Goal: Task Accomplishment & Management: Use online tool/utility

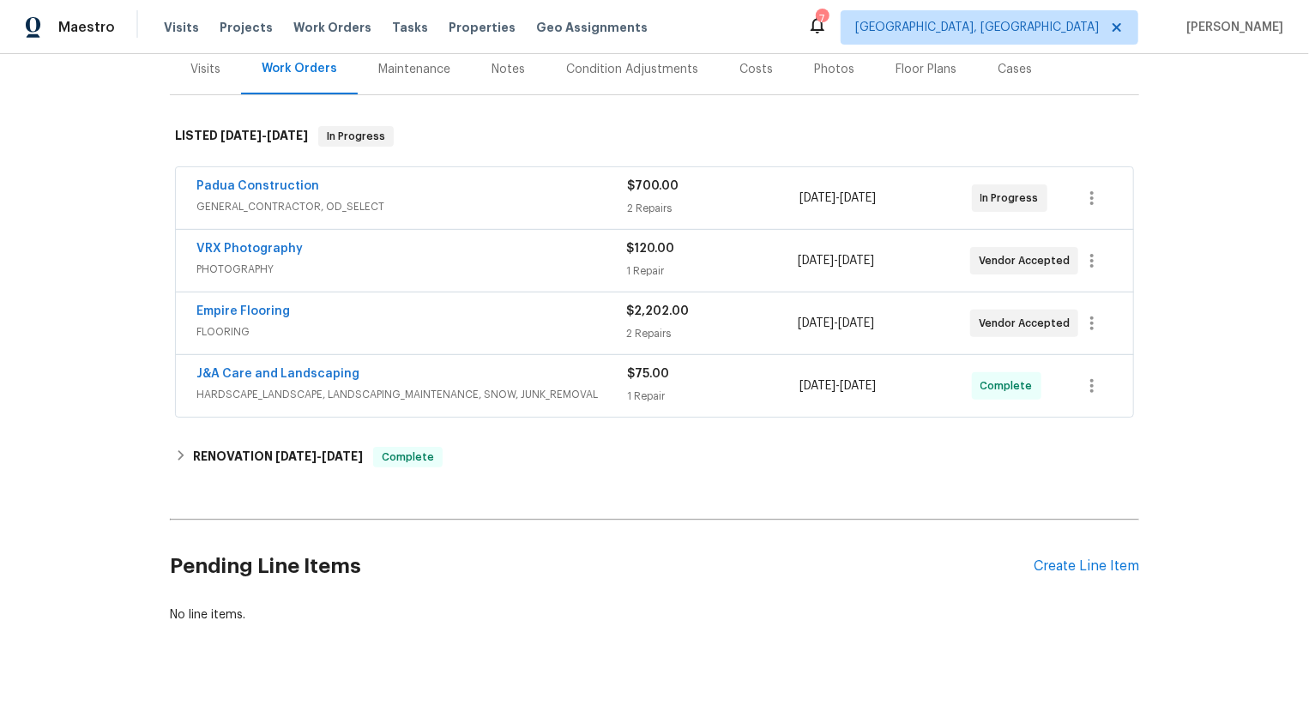
scroll to position [250, 0]
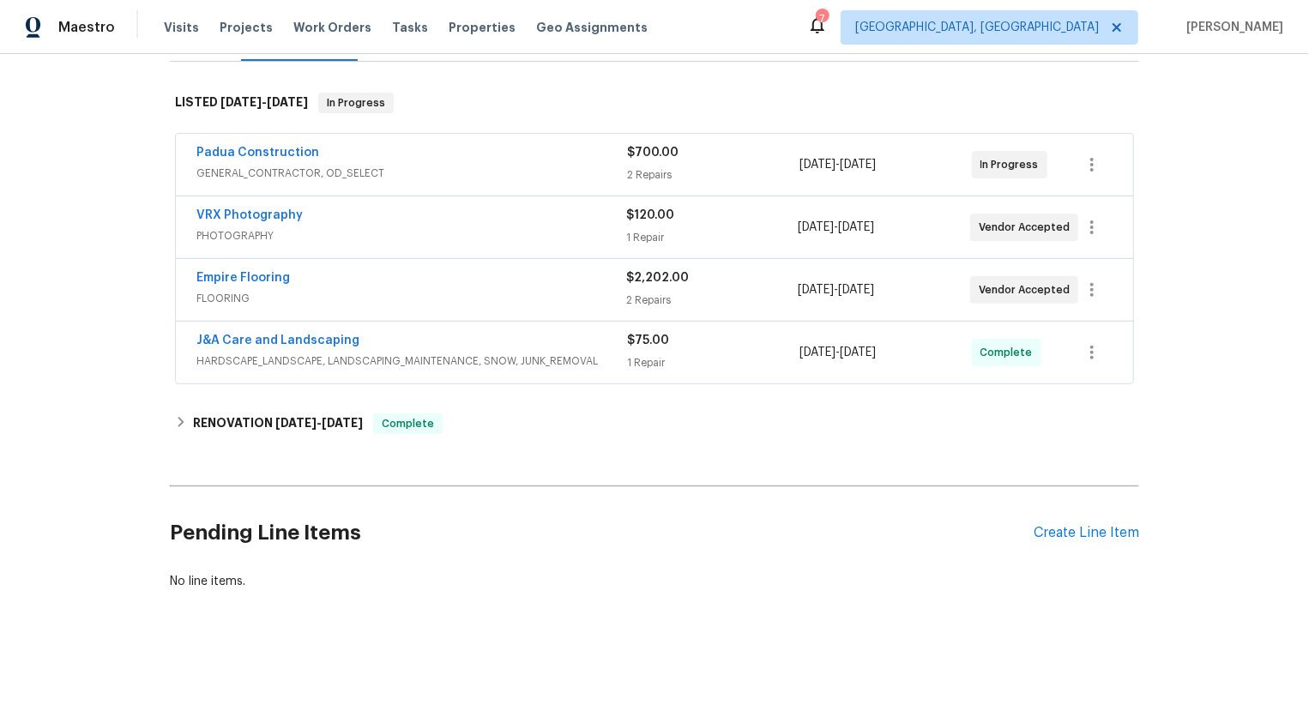
click at [463, 248] on div "VRX Photography PHOTOGRAPHY $120.00 1 Repair 9/3/2025 - 9/4/2025 Vendor Accepted" at bounding box center [654, 227] width 957 height 62
click at [474, 233] on span "PHOTOGRAPHY" at bounding box center [411, 235] width 430 height 17
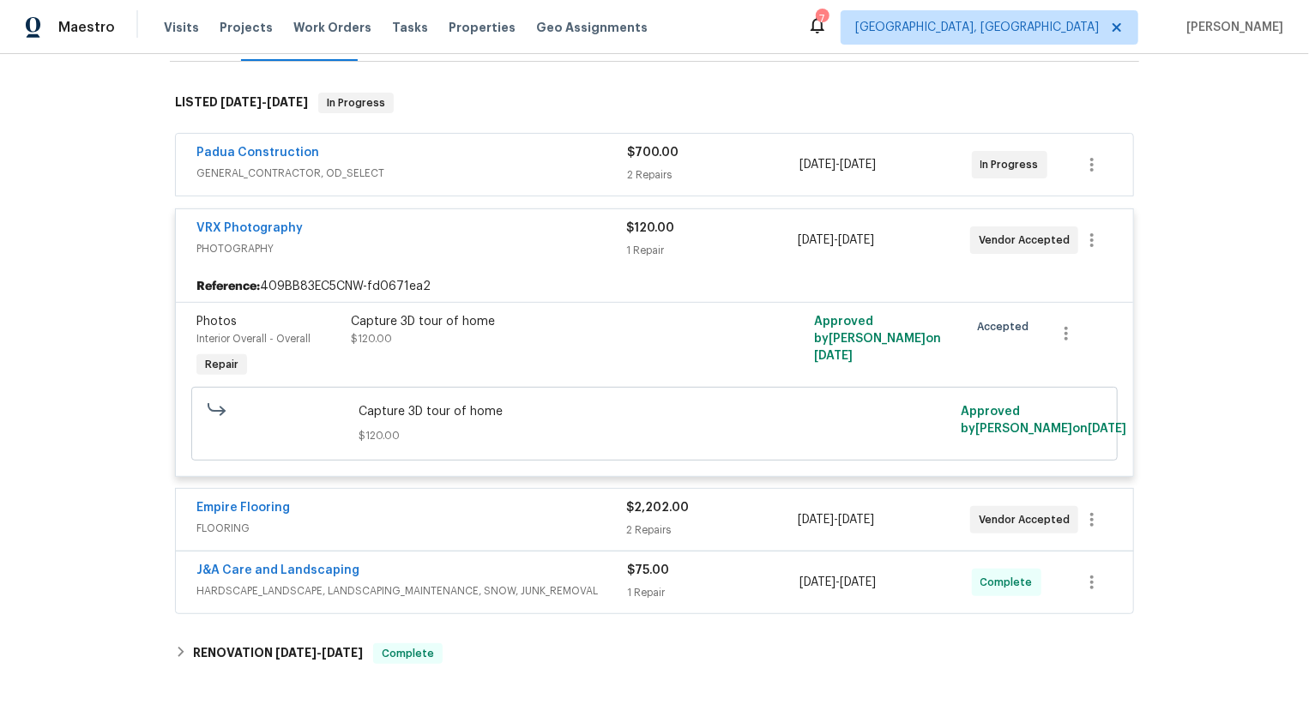
click at [474, 233] on div "VRX Photography" at bounding box center [411, 230] width 430 height 21
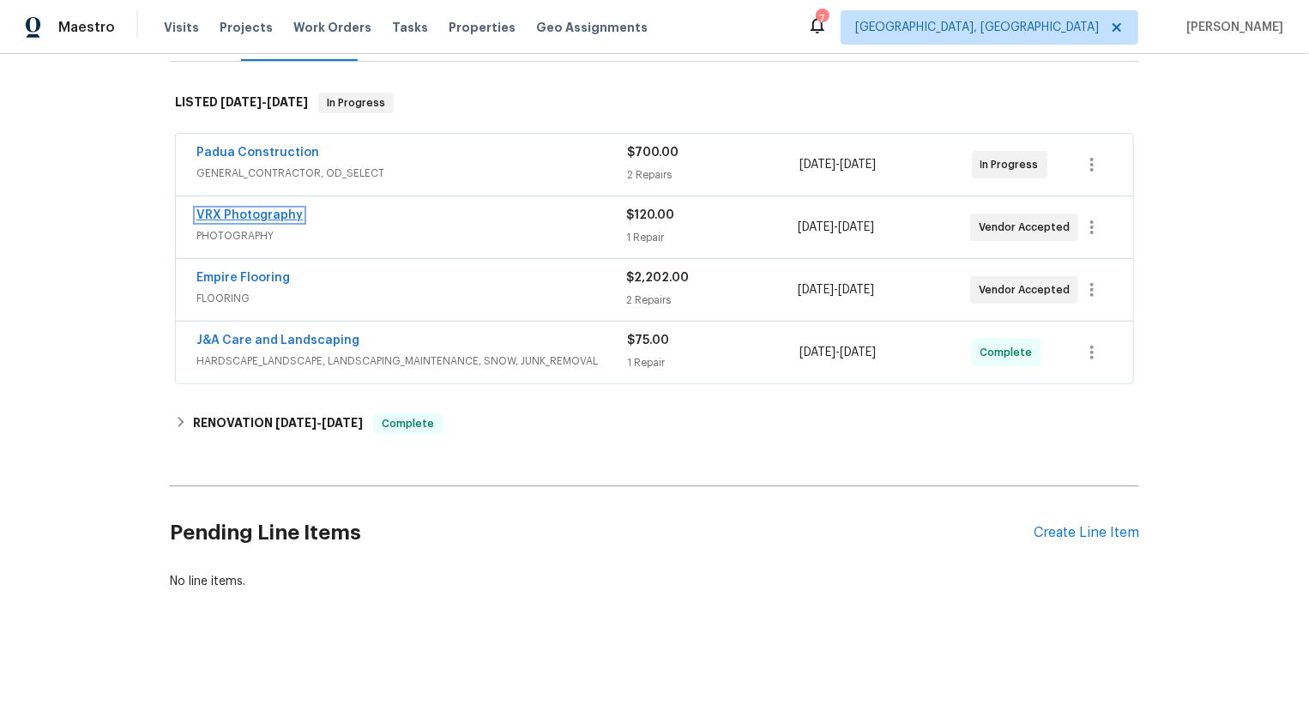
click at [293, 214] on link "VRX Photography" at bounding box center [249, 215] width 106 height 12
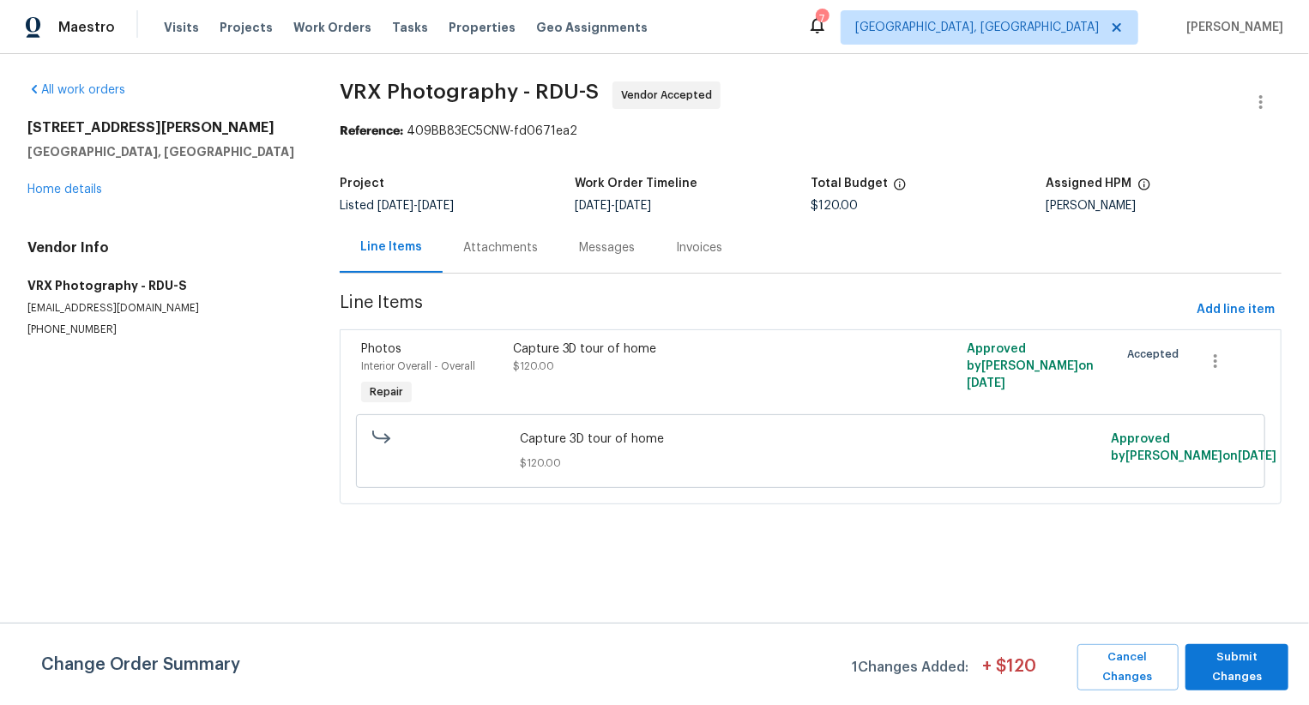
click at [488, 250] on div "Attachments" at bounding box center [500, 247] width 75 height 17
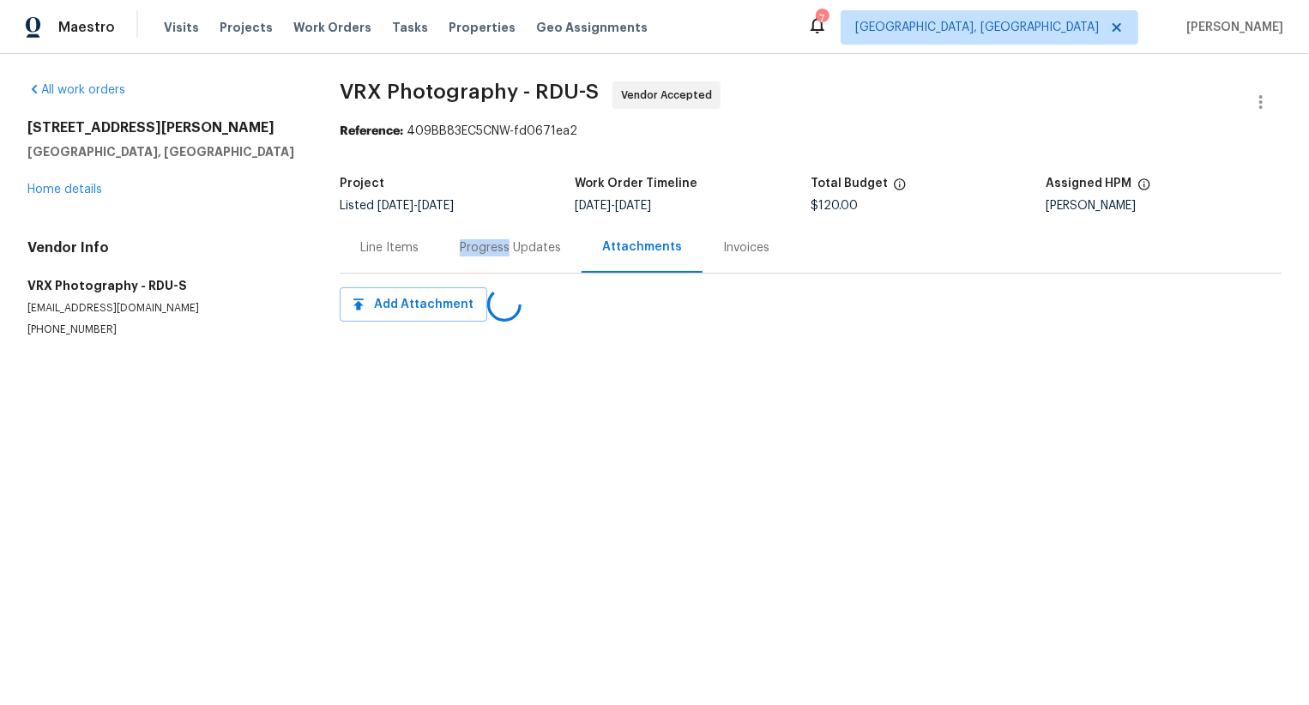
click at [488, 250] on div "Progress Updates" at bounding box center [510, 247] width 101 height 17
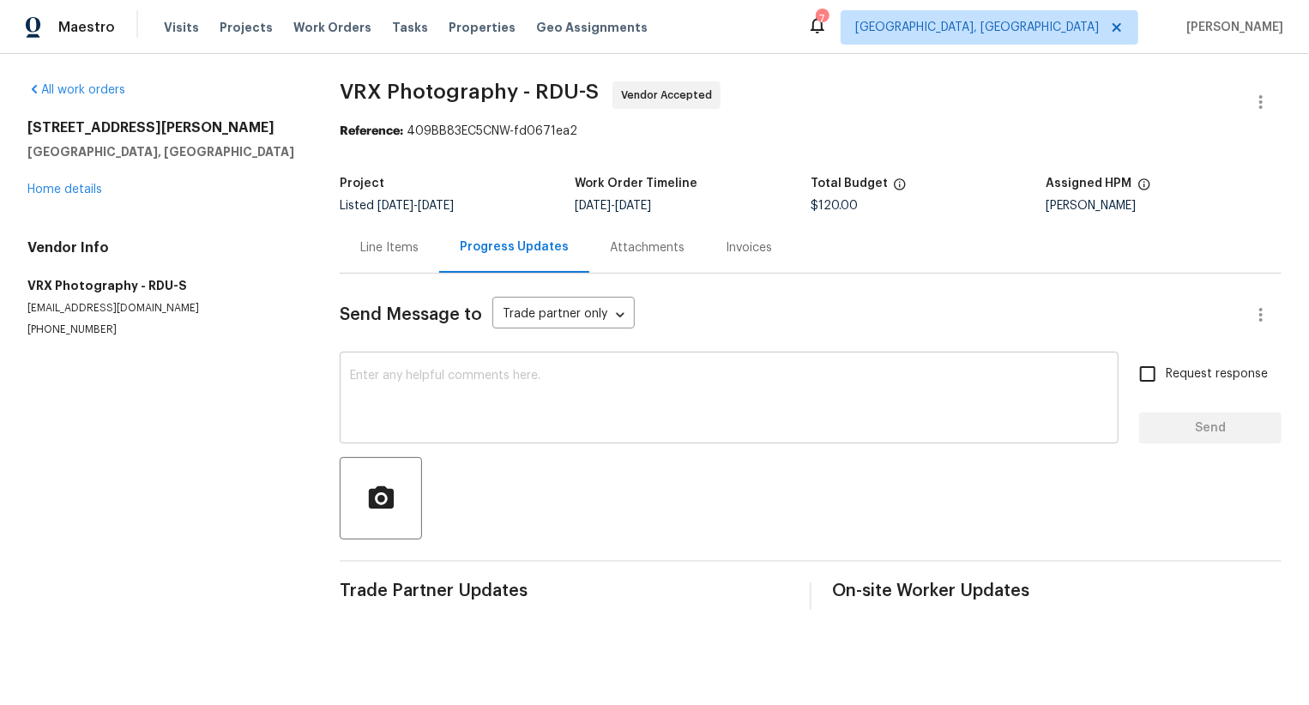
click at [516, 401] on textarea at bounding box center [729, 400] width 758 height 60
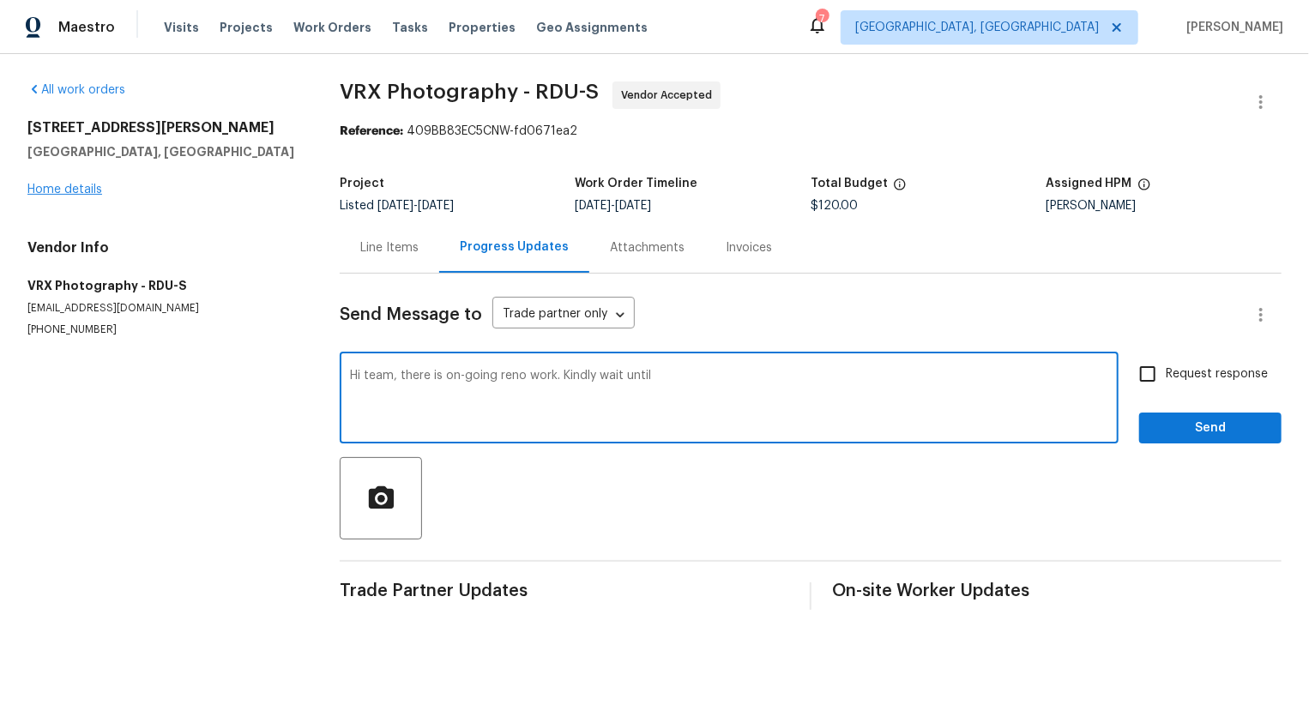
type textarea "Hi team, there is on-going reno work. Kindly wait until"
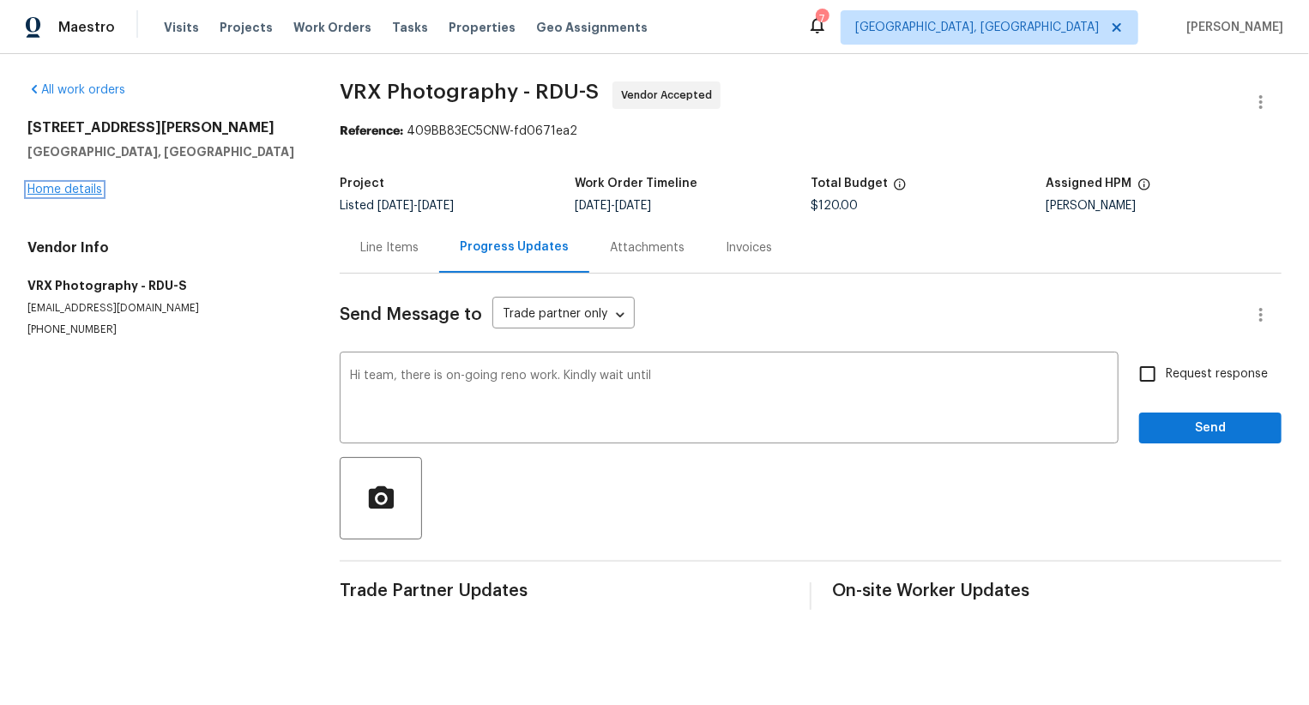
click at [60, 186] on link "Home details" at bounding box center [64, 190] width 75 height 12
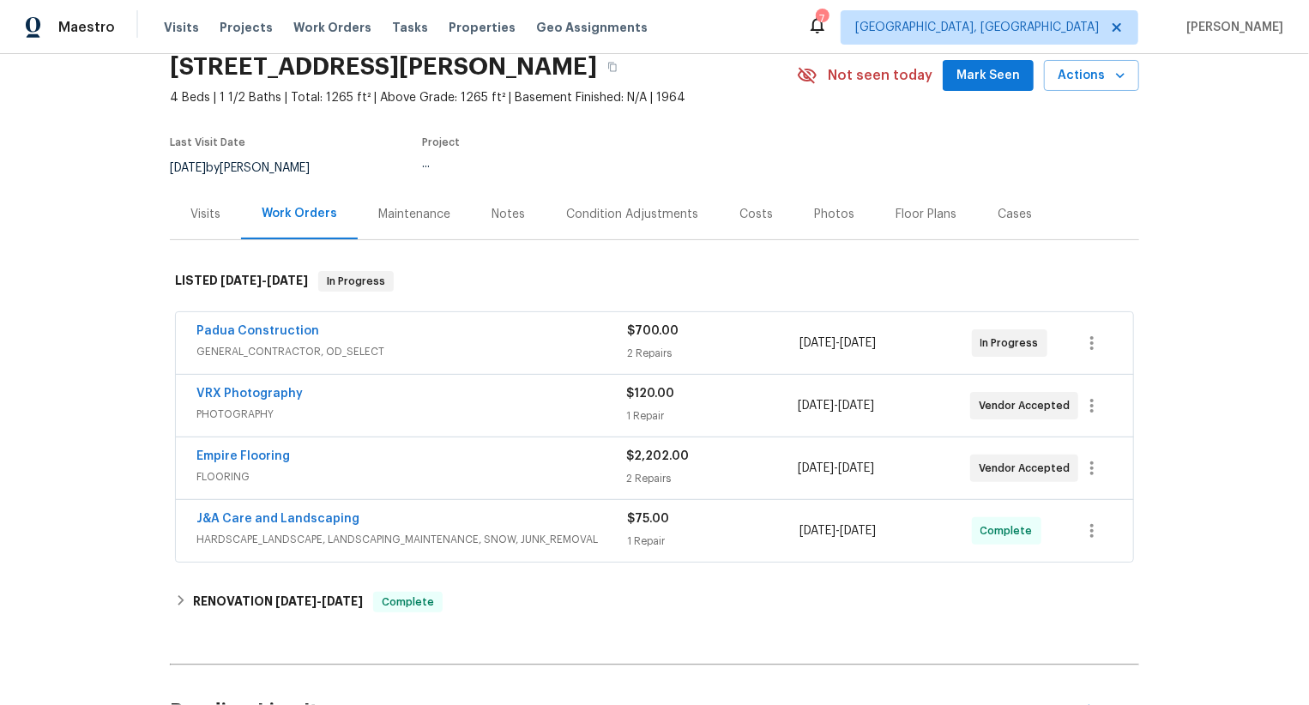
scroll to position [162, 0]
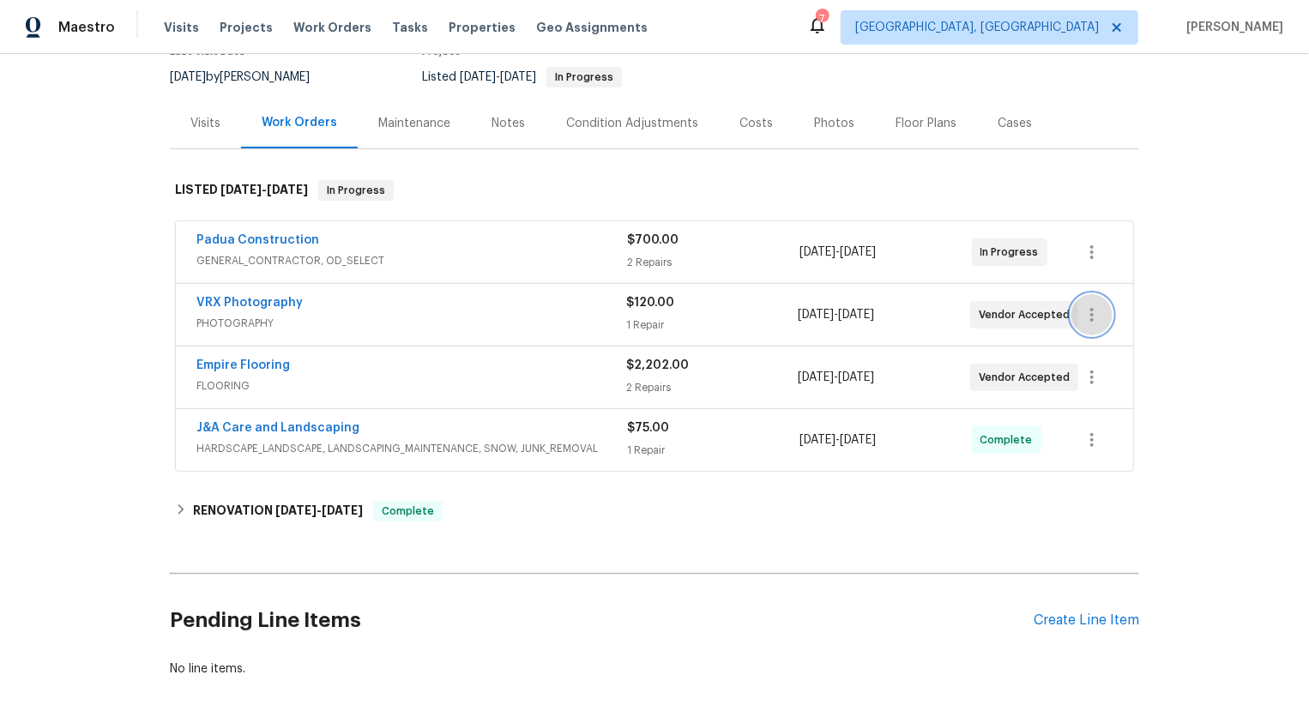
click at [1093, 314] on icon "button" at bounding box center [1091, 315] width 3 height 14
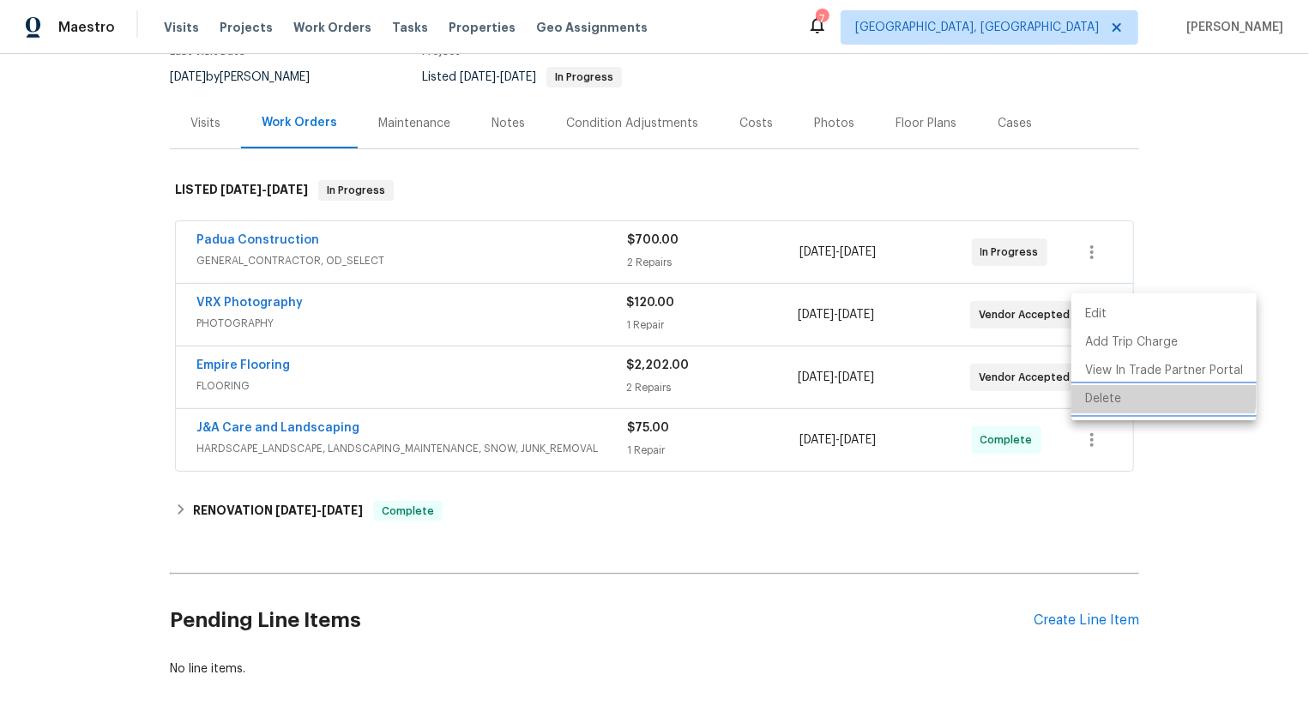
click at [1106, 395] on li "Delete" at bounding box center [1163, 399] width 185 height 28
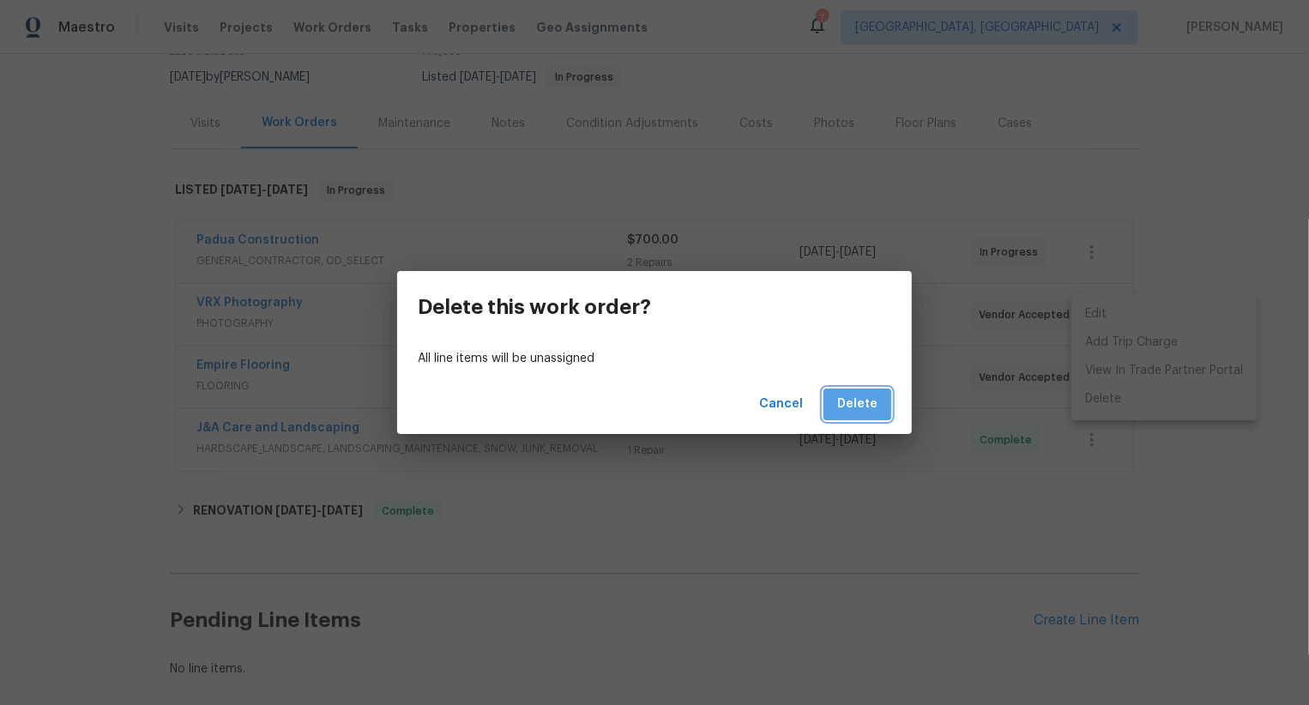
click at [870, 409] on span "Delete" at bounding box center [857, 404] width 40 height 21
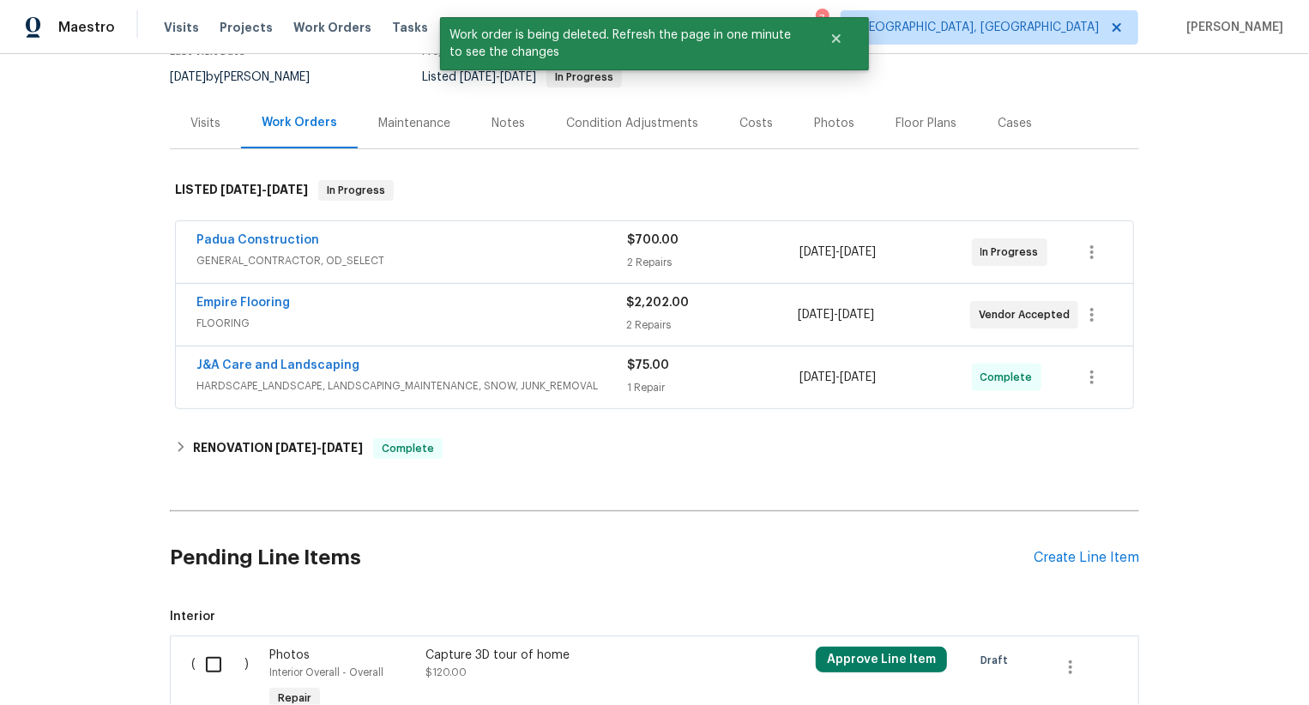
scroll to position [320, 0]
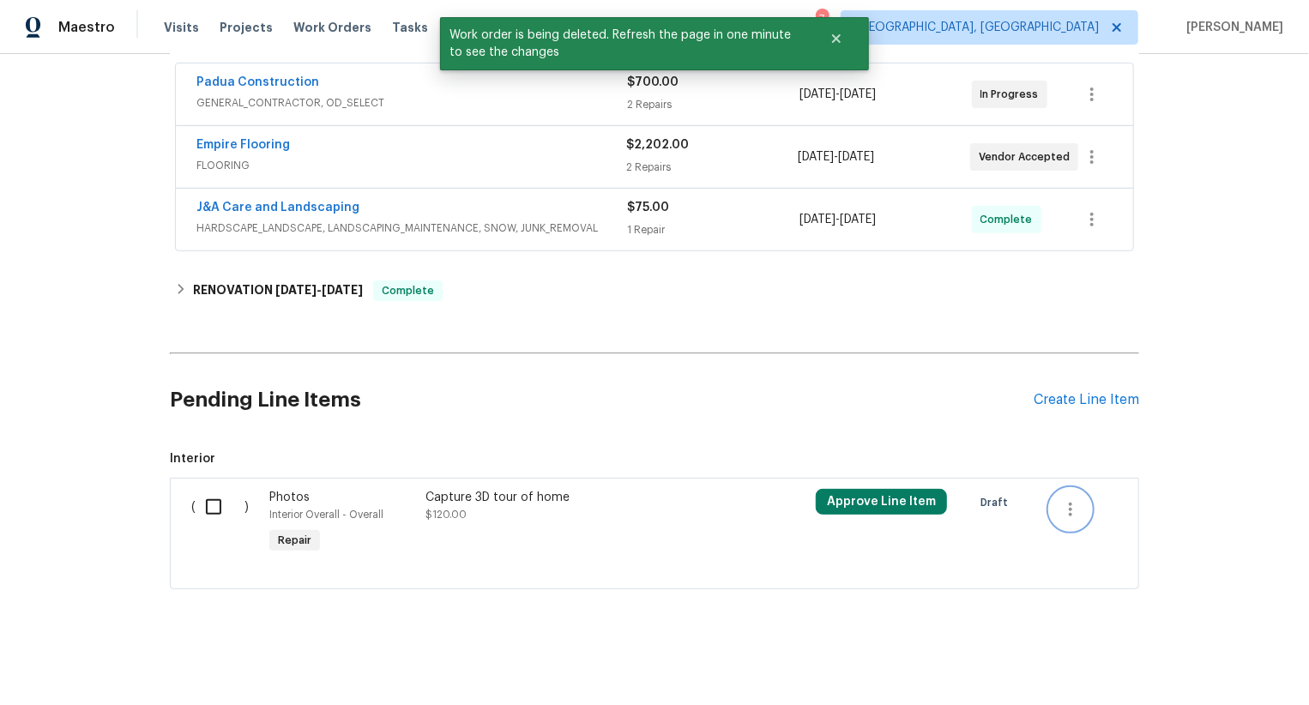
click at [1071, 499] on icon "button" at bounding box center [1070, 509] width 21 height 21
click at [1076, 507] on li "Cancel" at bounding box center [1083, 508] width 66 height 28
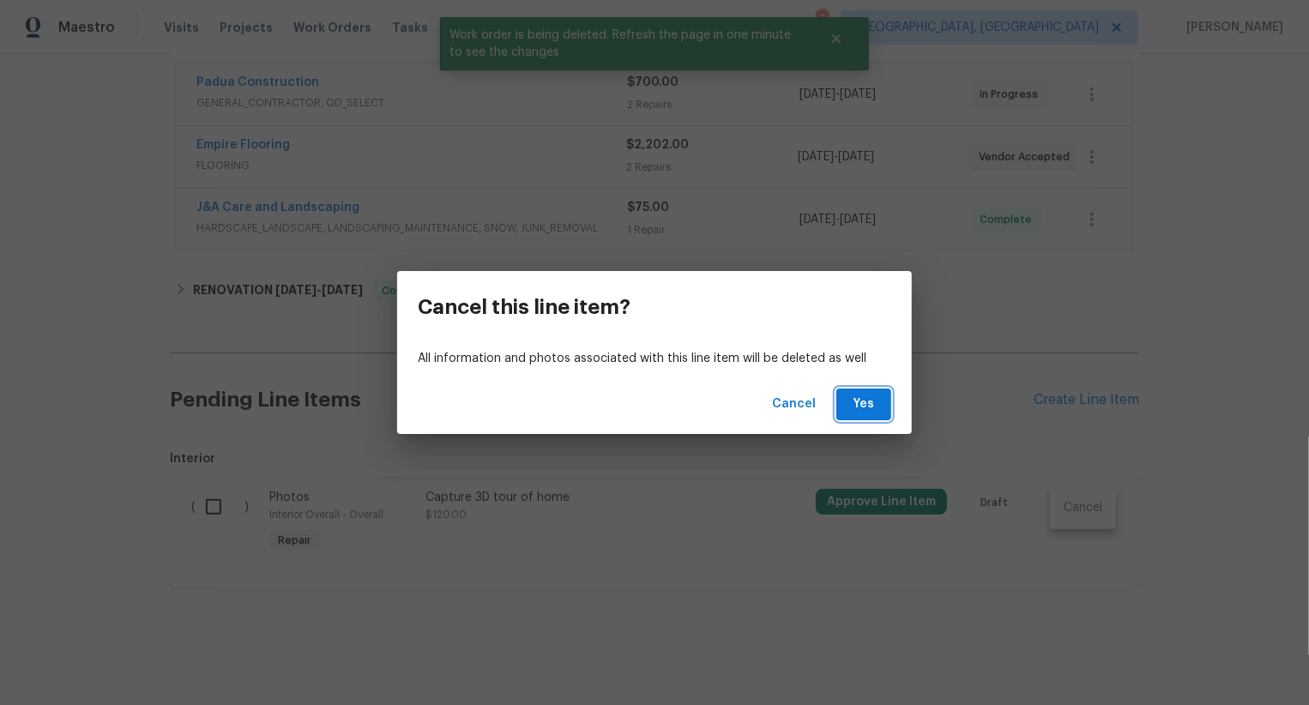
click at [858, 395] on span "Yes" at bounding box center [863, 404] width 27 height 21
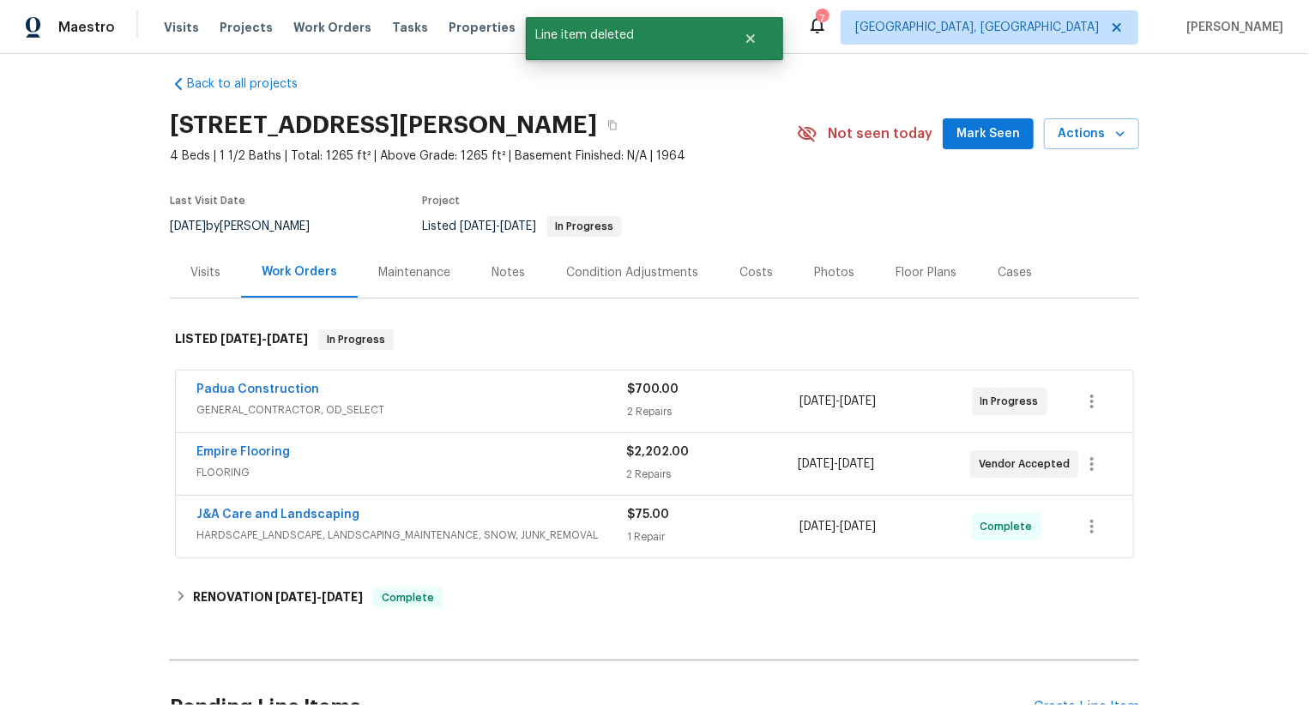
scroll to position [0, 0]
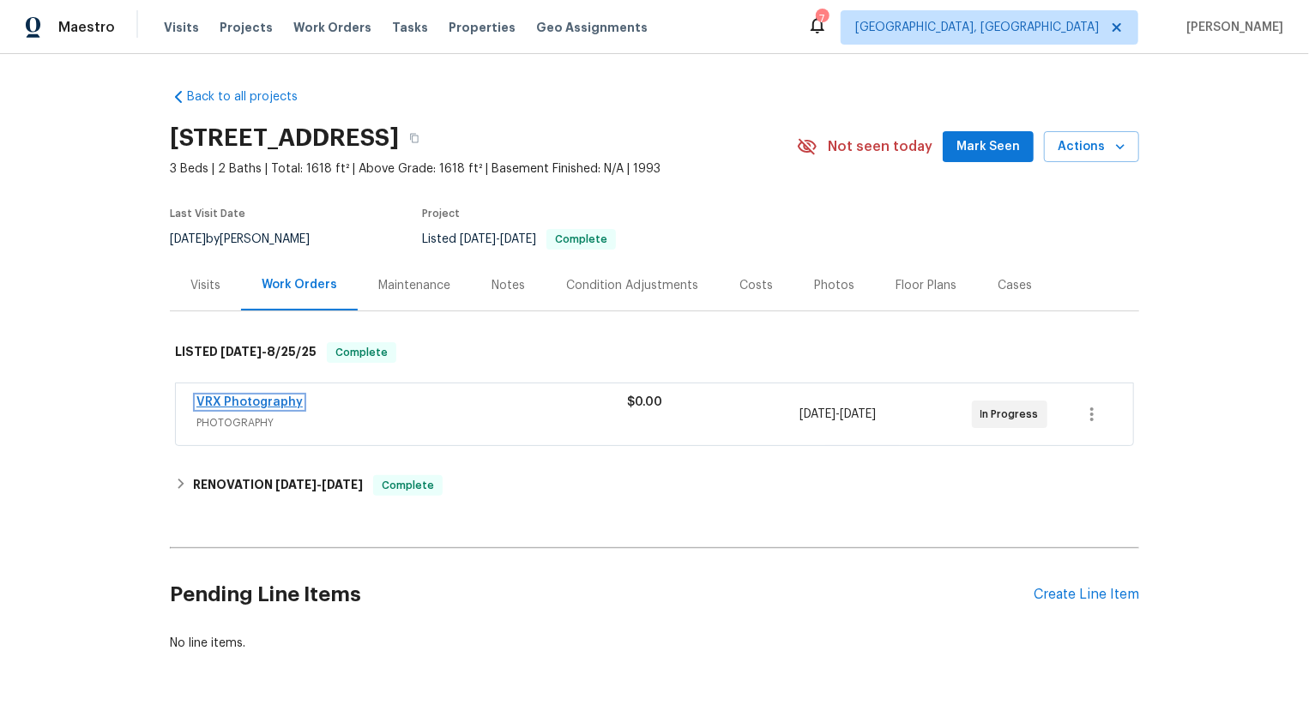
click at [275, 406] on link "VRX Photography" at bounding box center [249, 402] width 106 height 12
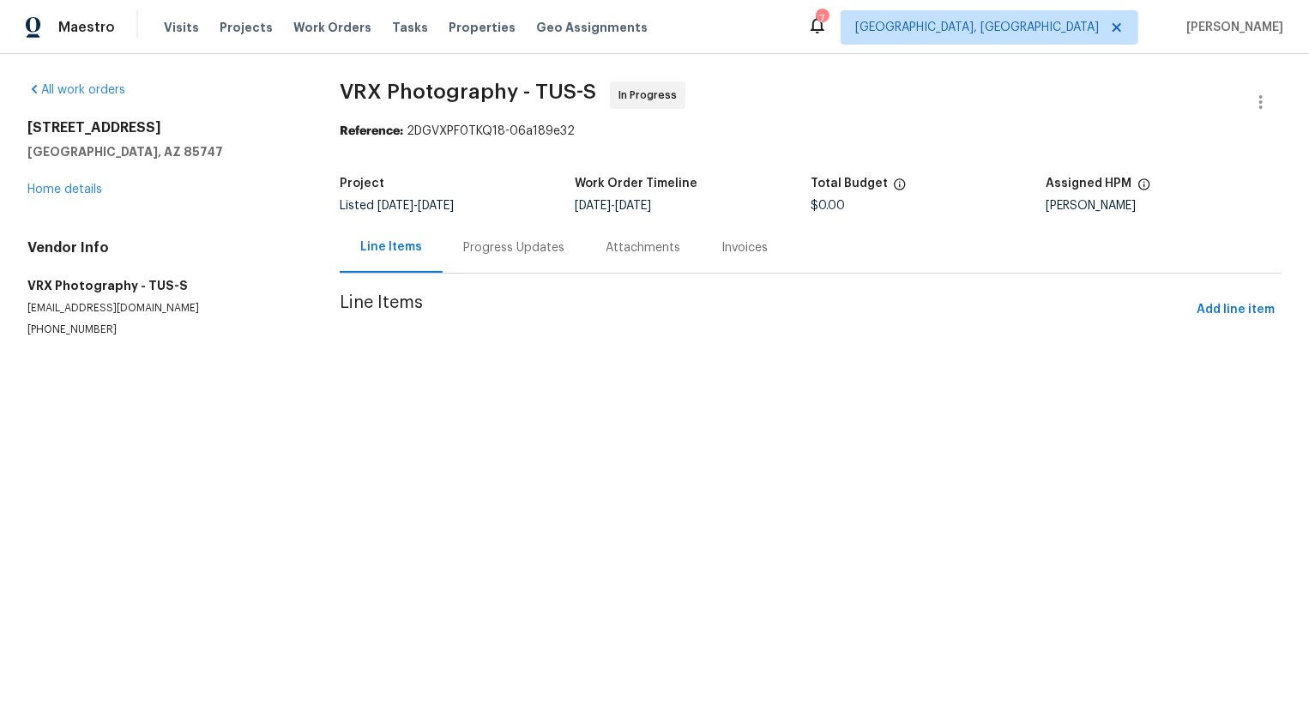
click at [506, 258] on div "Progress Updates" at bounding box center [514, 247] width 142 height 51
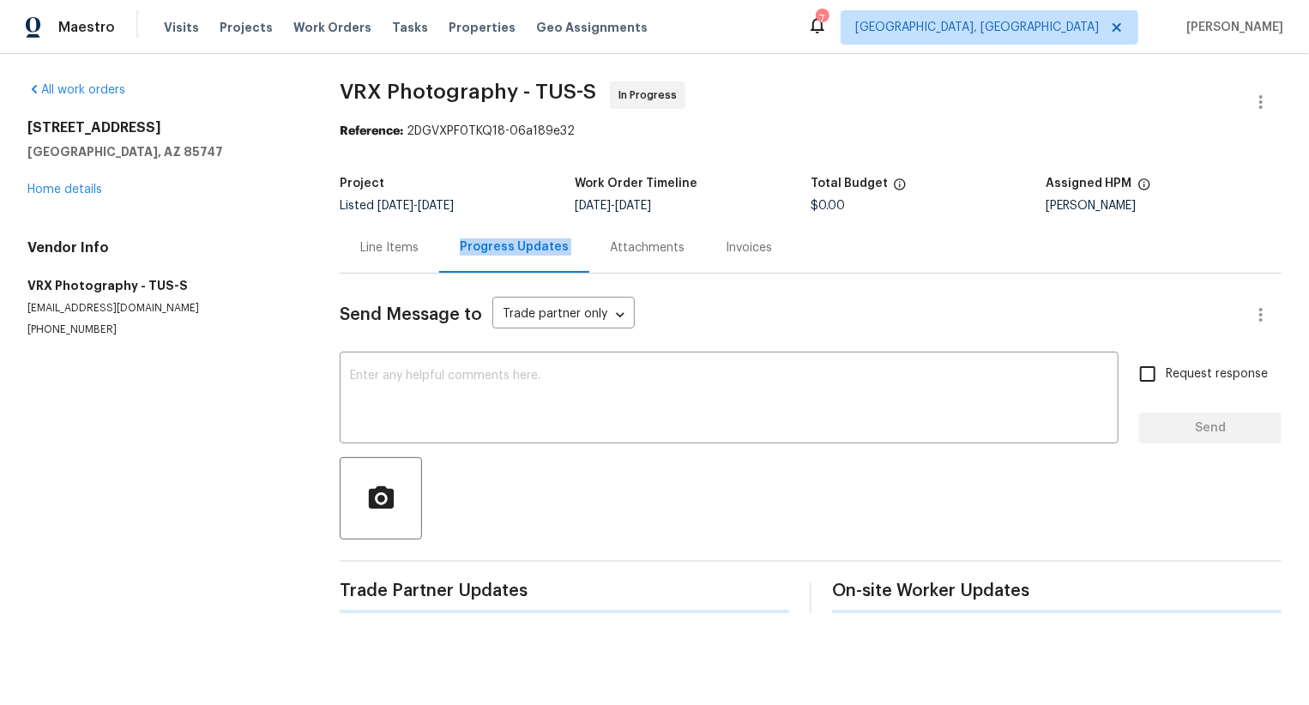
click at [506, 258] on div "Progress Updates" at bounding box center [514, 247] width 150 height 51
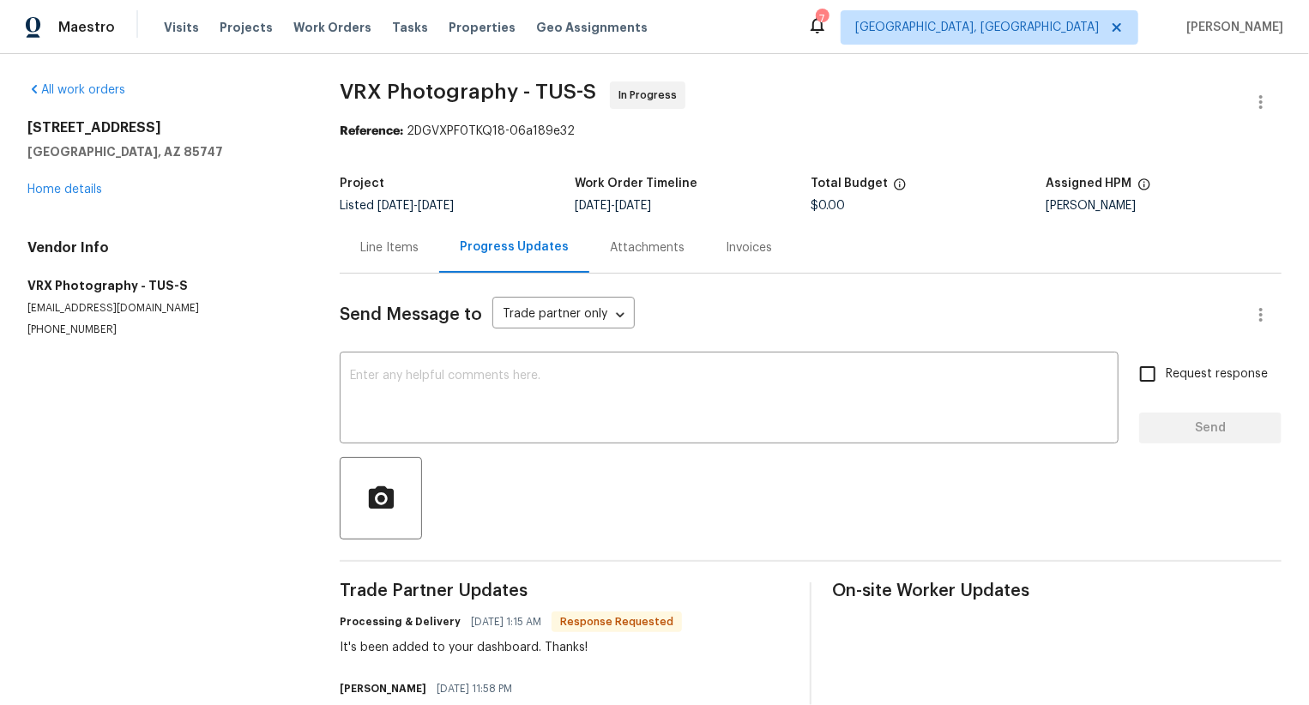
click at [409, 253] on div "Line Items" at bounding box center [389, 247] width 58 height 17
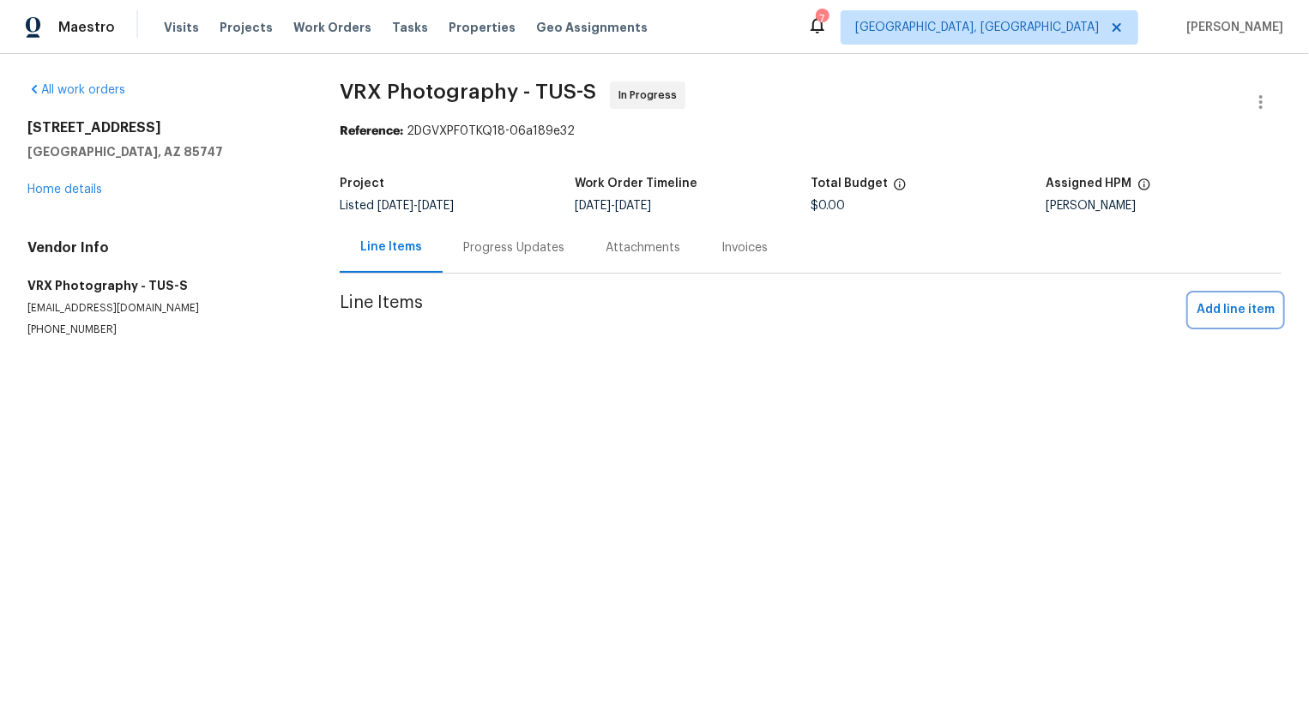
click at [1256, 319] on span "Add line item" at bounding box center [1236, 309] width 78 height 21
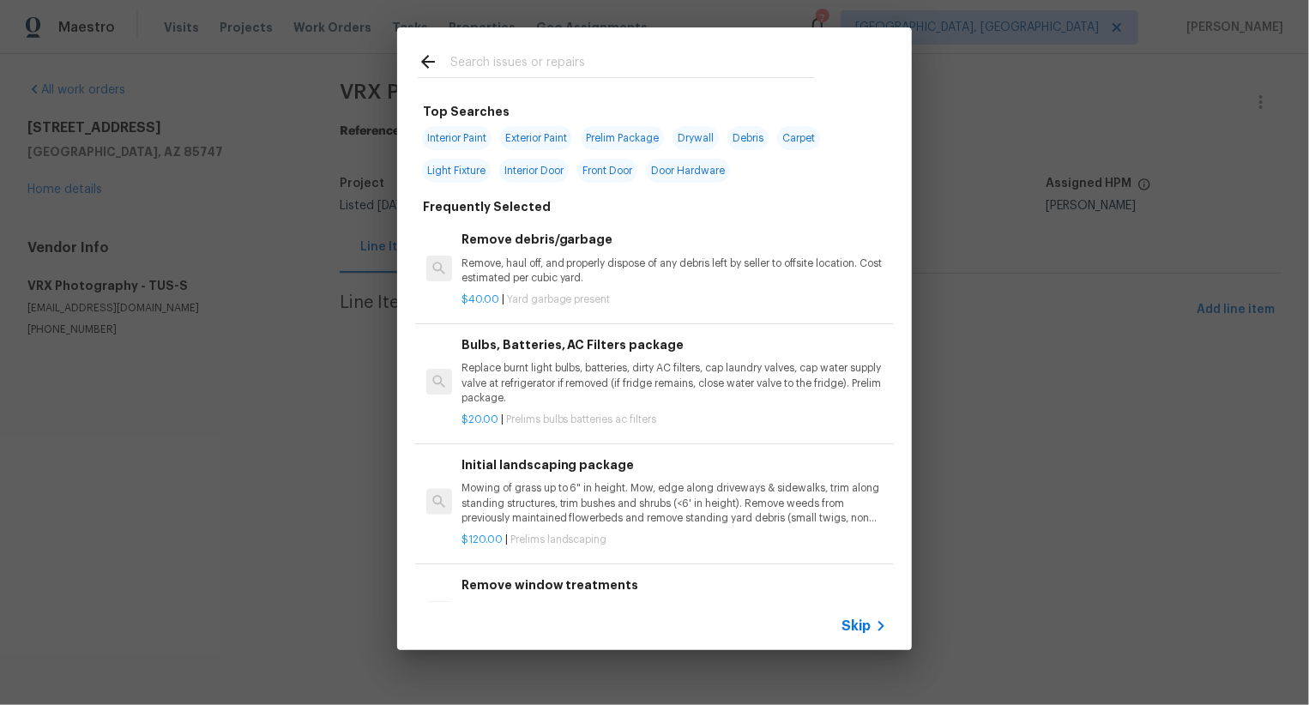
click at [865, 624] on span "Skip" at bounding box center [856, 626] width 29 height 17
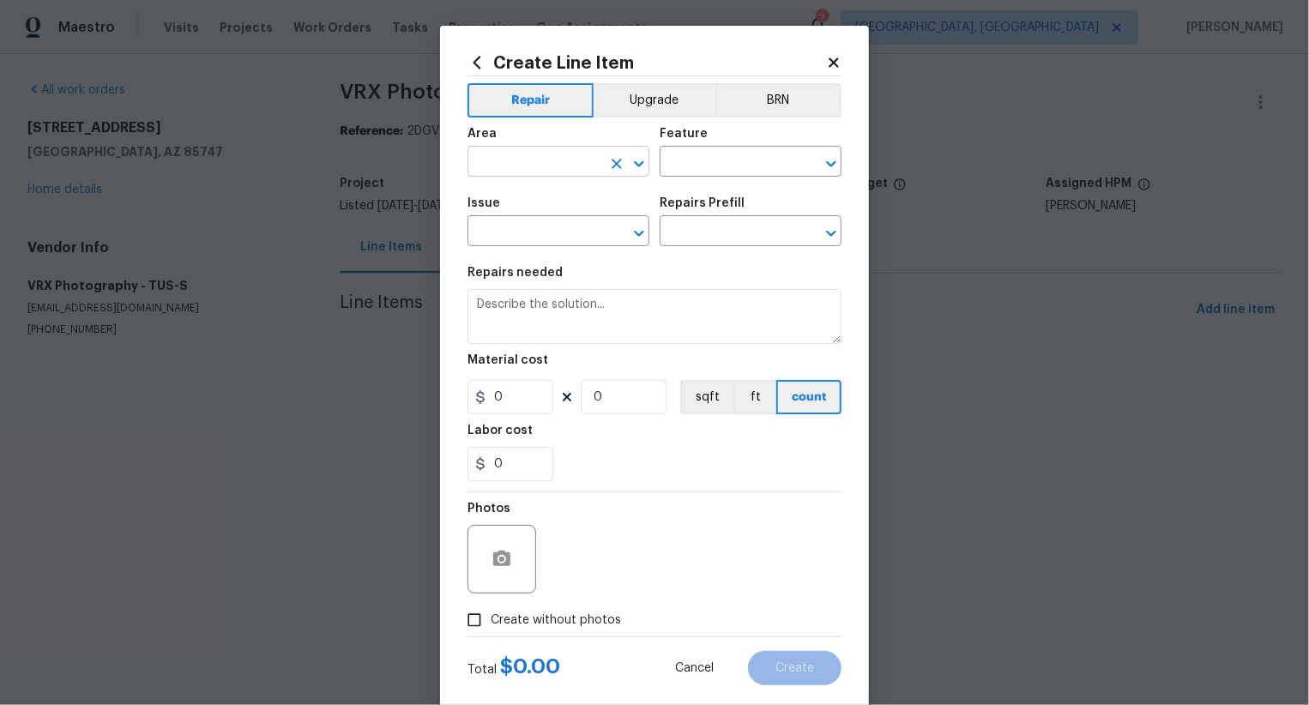
click at [583, 165] on input "text" at bounding box center [535, 163] width 134 height 27
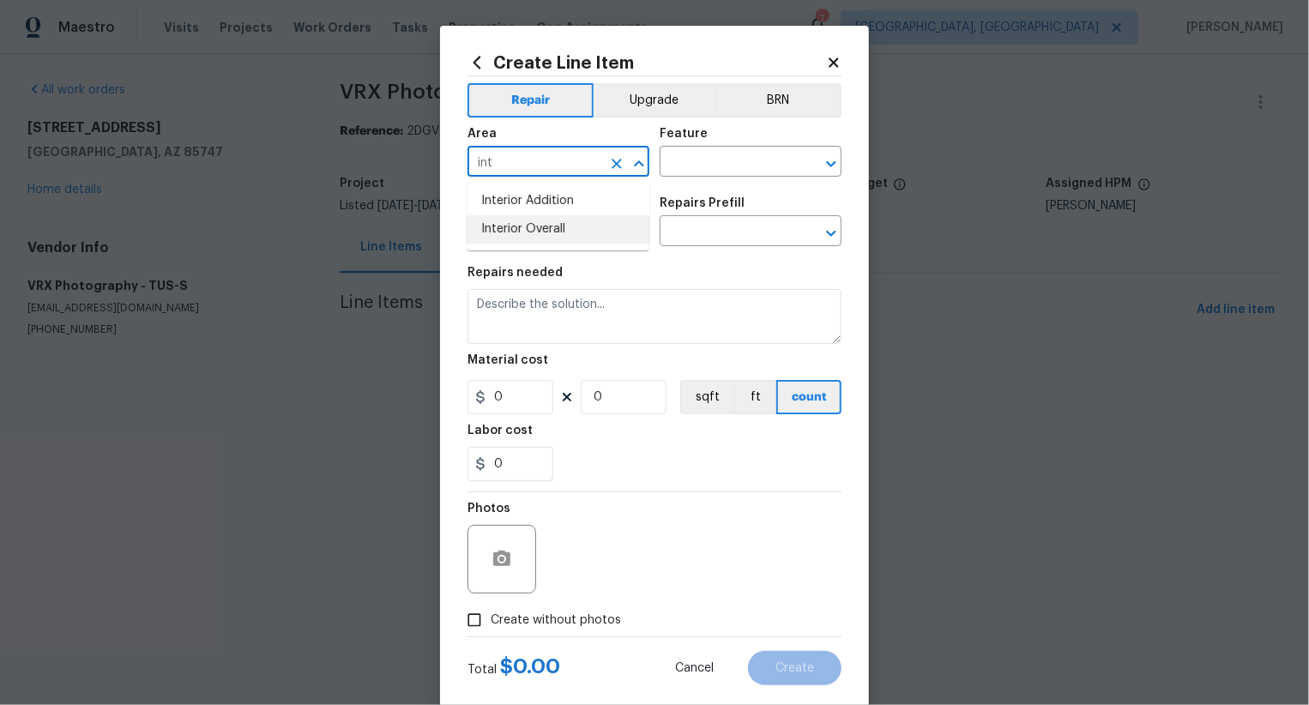
click at [594, 229] on li "Interior Overall" at bounding box center [559, 229] width 182 height 28
type input "Interior Overall"
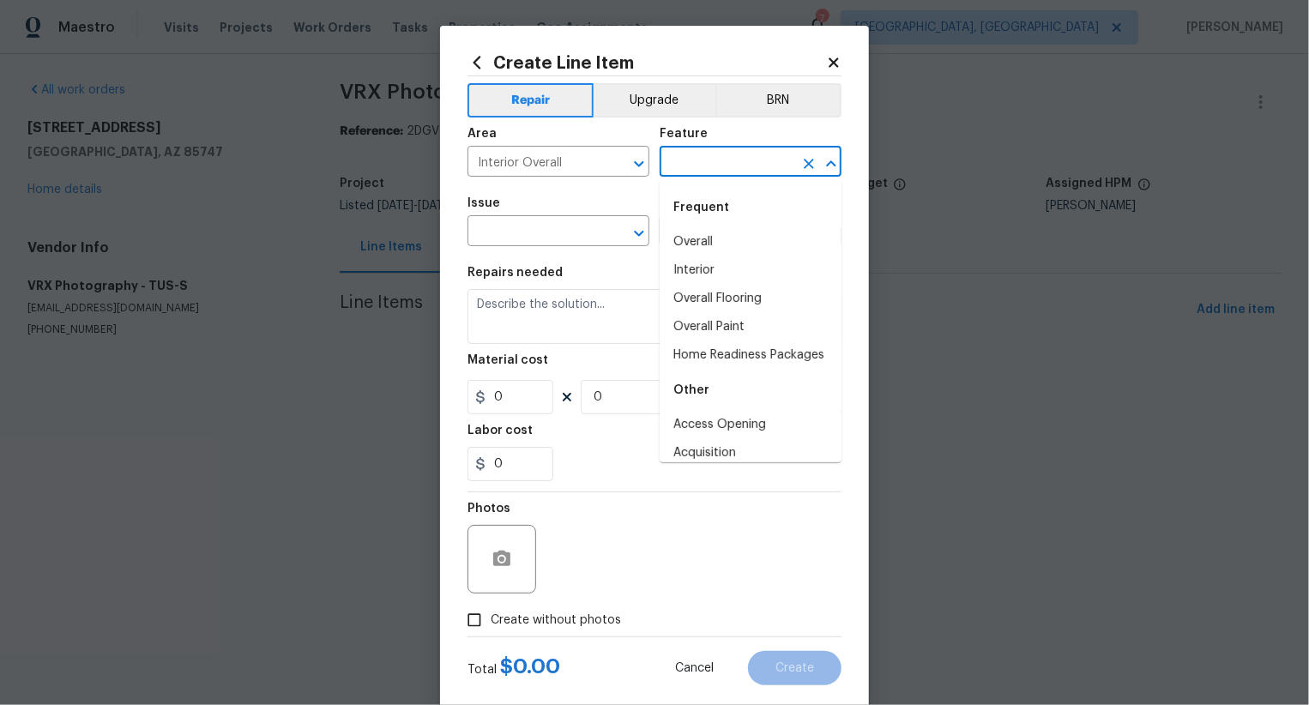
click at [732, 158] on input "text" at bounding box center [727, 163] width 134 height 27
click at [725, 244] on li "Overall" at bounding box center [751, 242] width 182 height 28
type input "Overall"
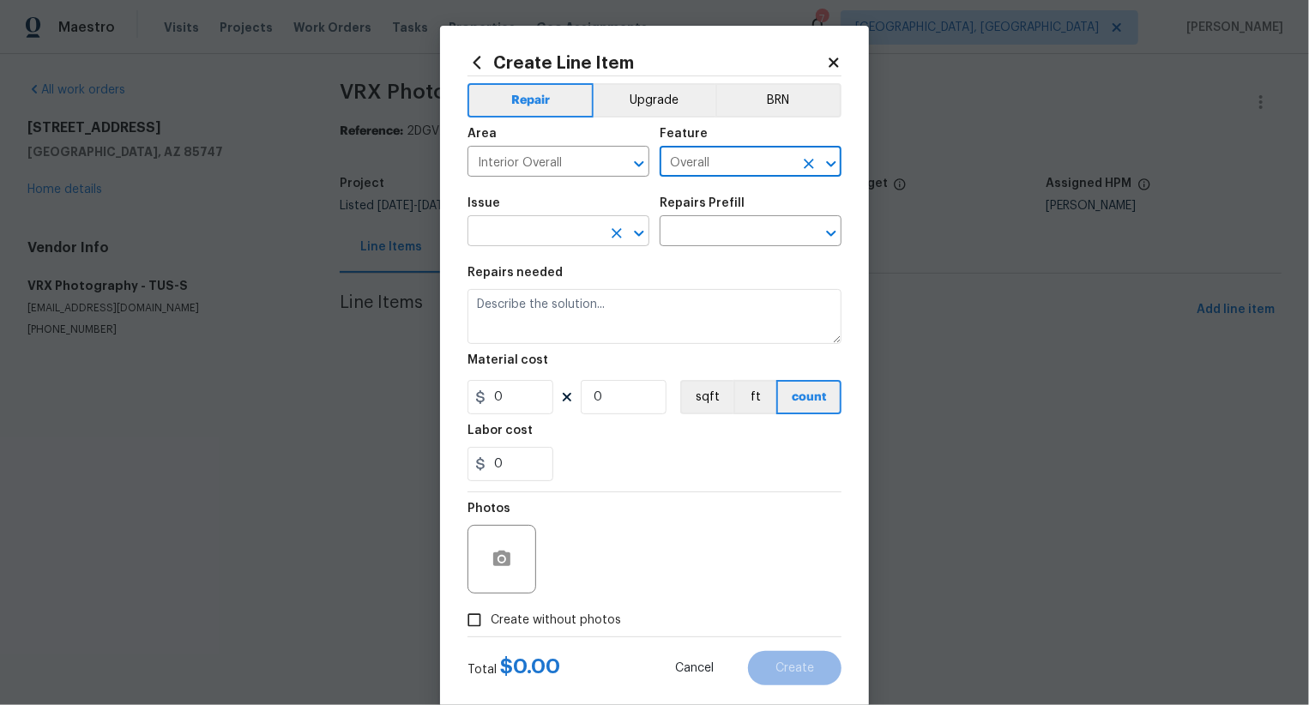
click at [603, 242] on div "​" at bounding box center [559, 233] width 182 height 27
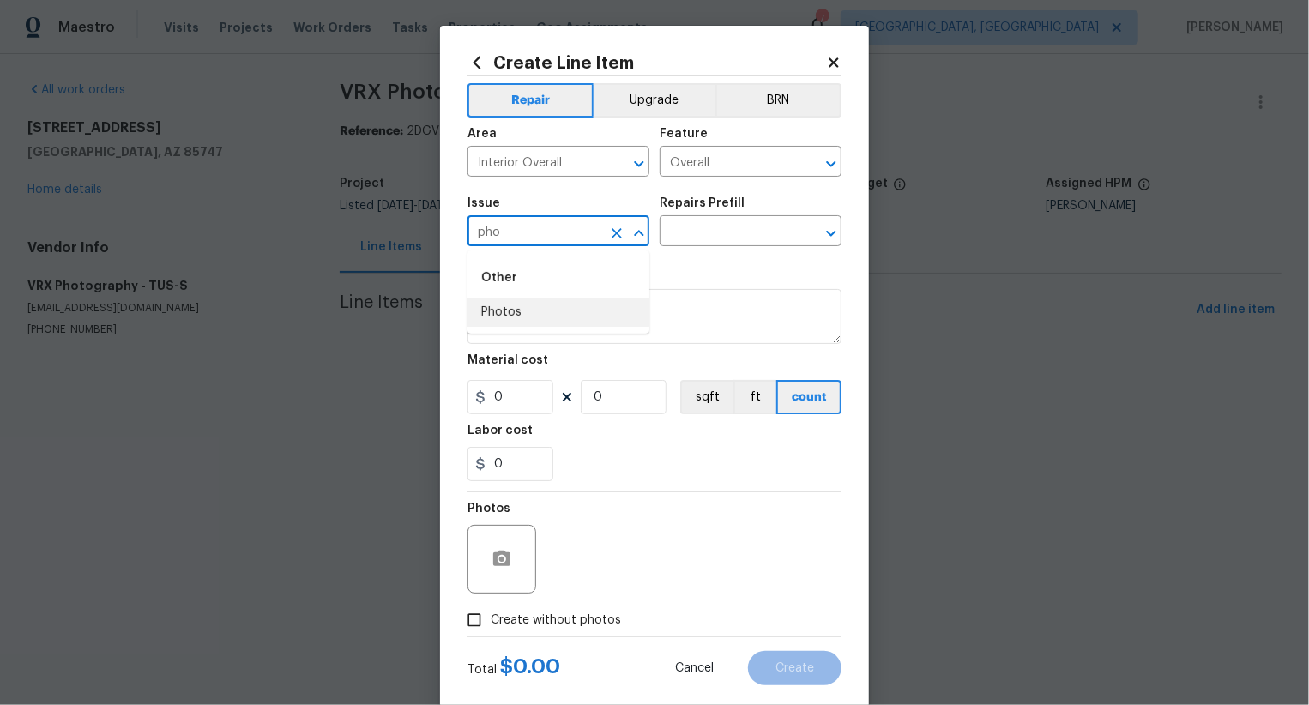
click at [561, 312] on li "Photos" at bounding box center [559, 313] width 182 height 28
type input "Photos"
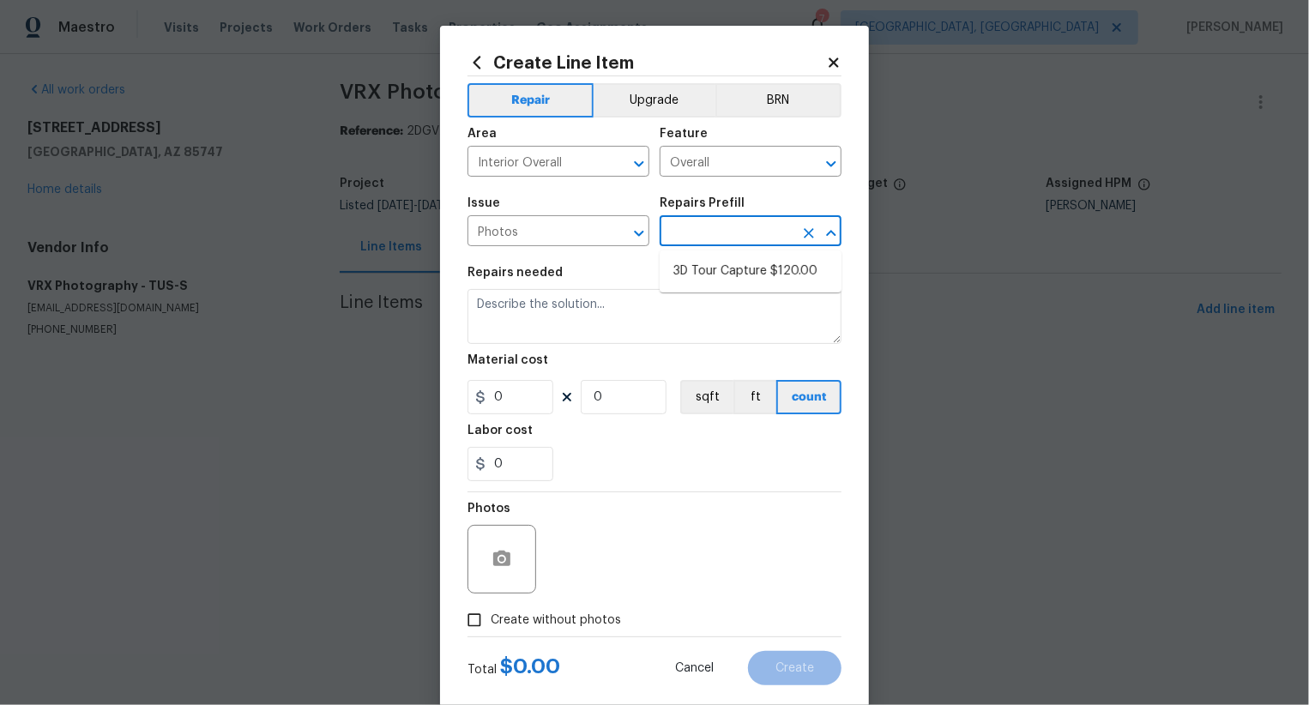
click at [719, 238] on input "text" at bounding box center [727, 233] width 134 height 27
click at [724, 275] on li "3D Tour Capture $120.00" at bounding box center [751, 271] width 182 height 28
type input "3D Tour Capture $120.00"
type textarea "Capture 3D tour of home"
type input "120"
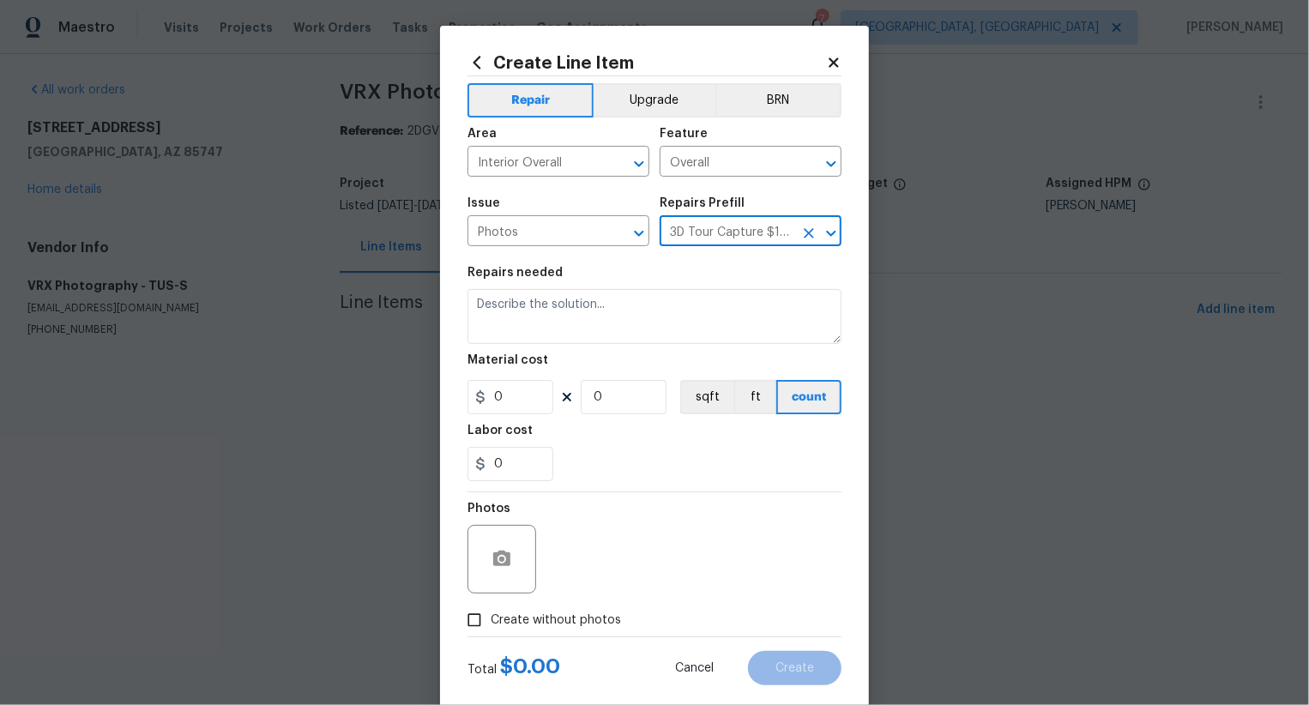
type input "1"
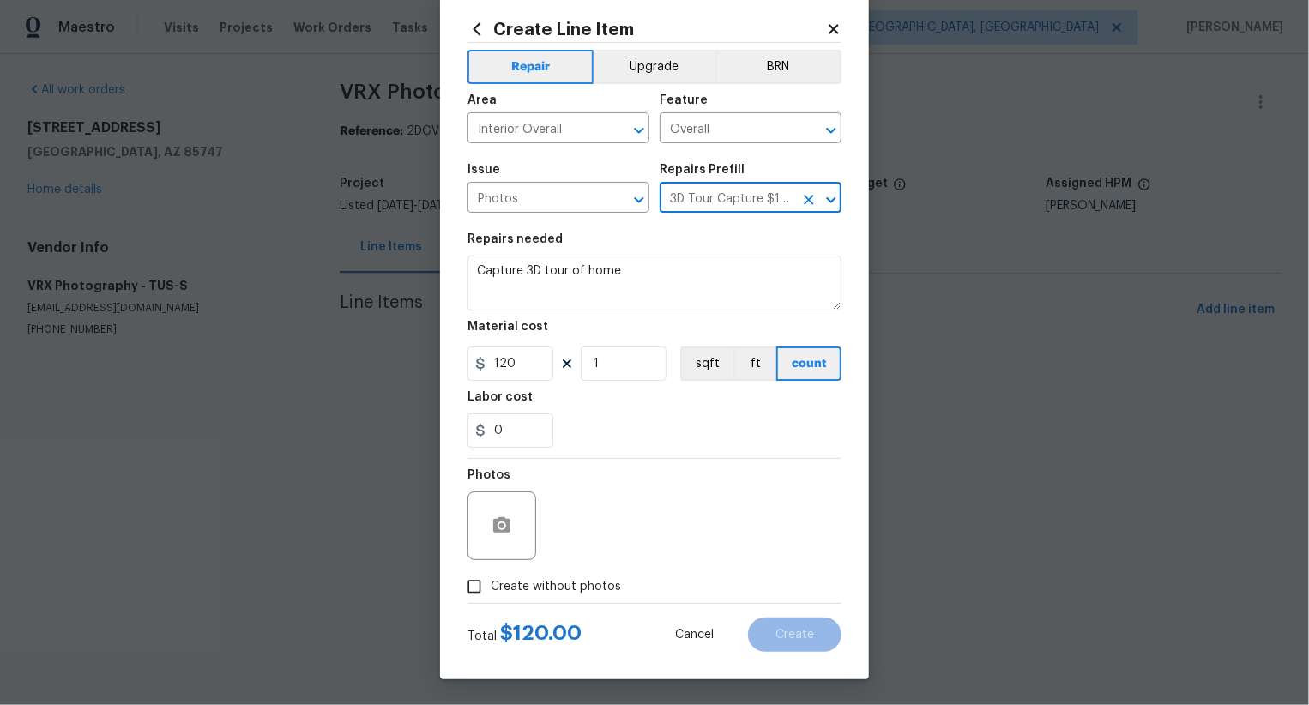
click at [564, 580] on span "Create without photos" at bounding box center [556, 587] width 130 height 18
click at [491, 580] on input "Create without photos" at bounding box center [474, 586] width 33 height 33
checkbox input "true"
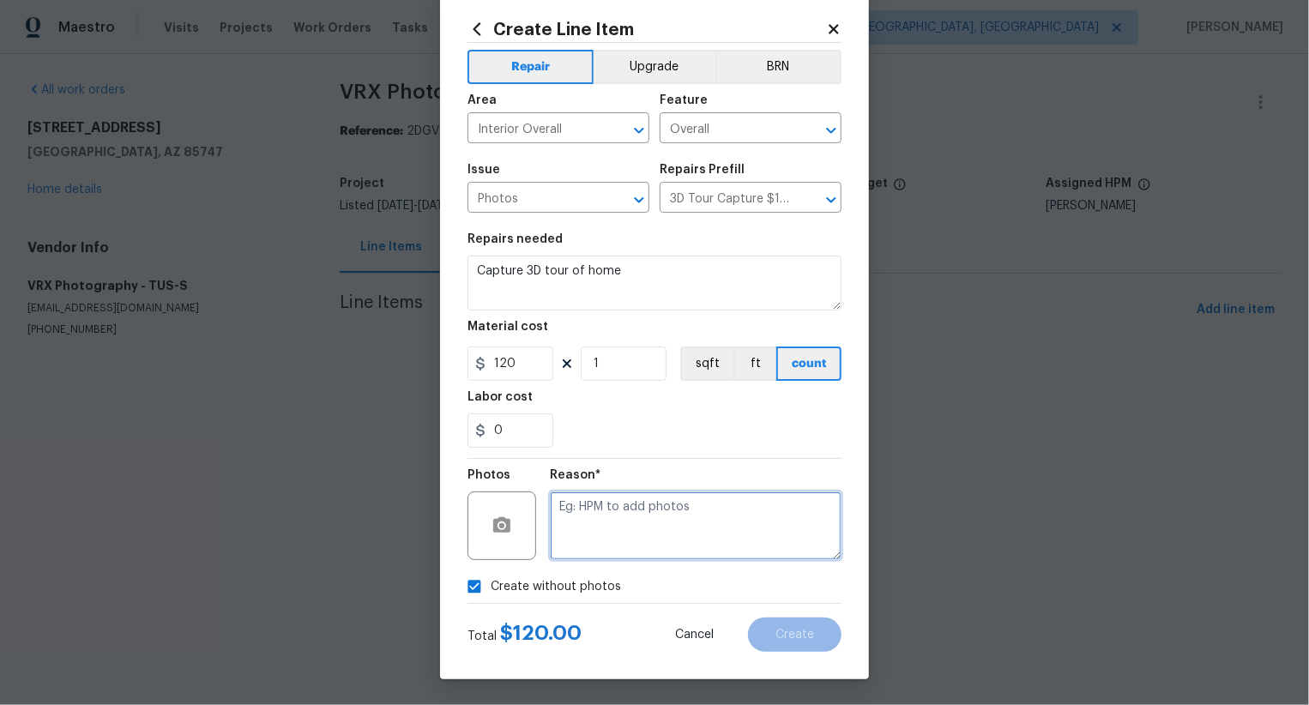
click at [648, 507] on textarea at bounding box center [696, 526] width 292 height 69
type textarea ".."
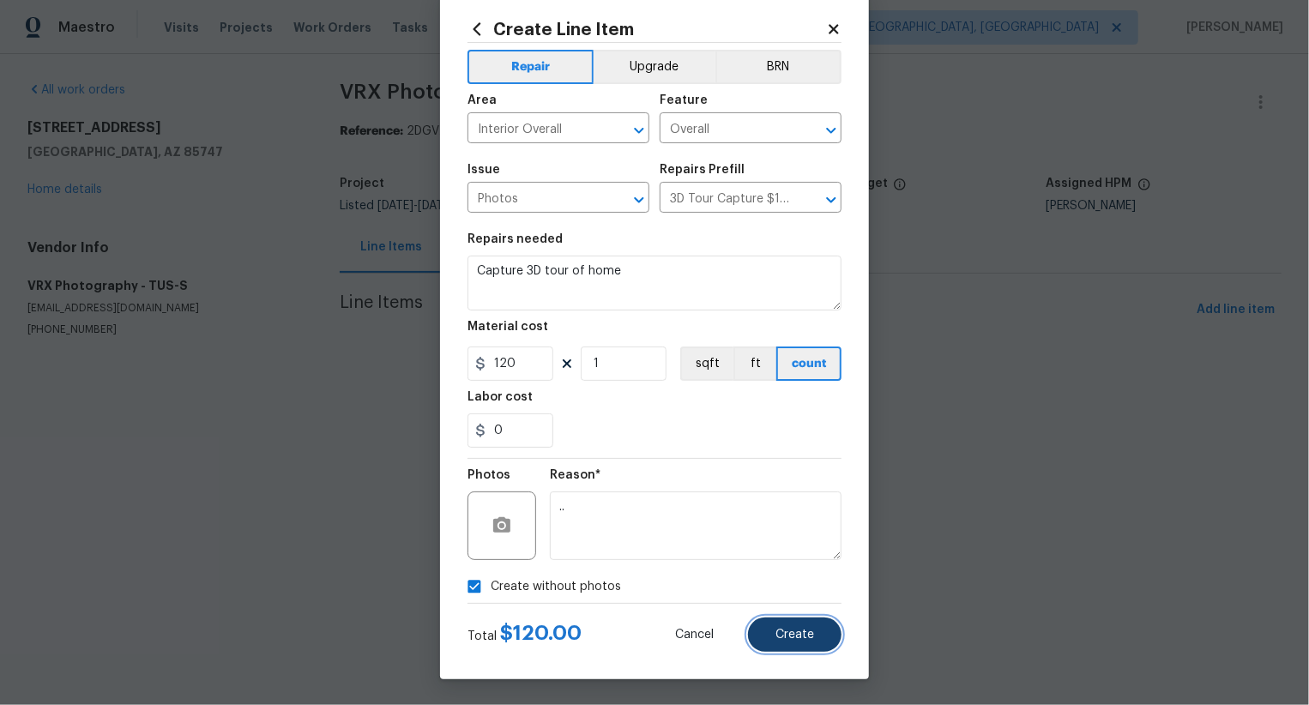
click at [775, 641] on button "Create" at bounding box center [795, 635] width 94 height 34
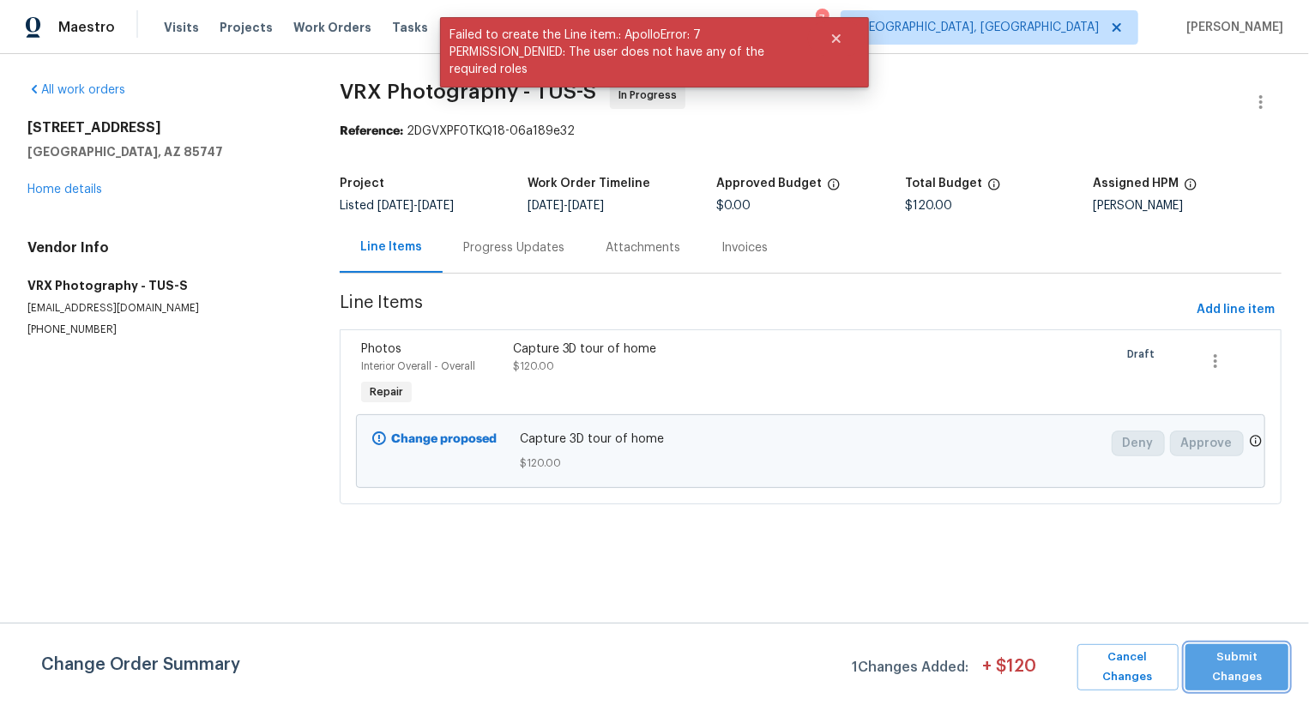
click at [1228, 655] on span "Submit Changes" at bounding box center [1237, 667] width 86 height 39
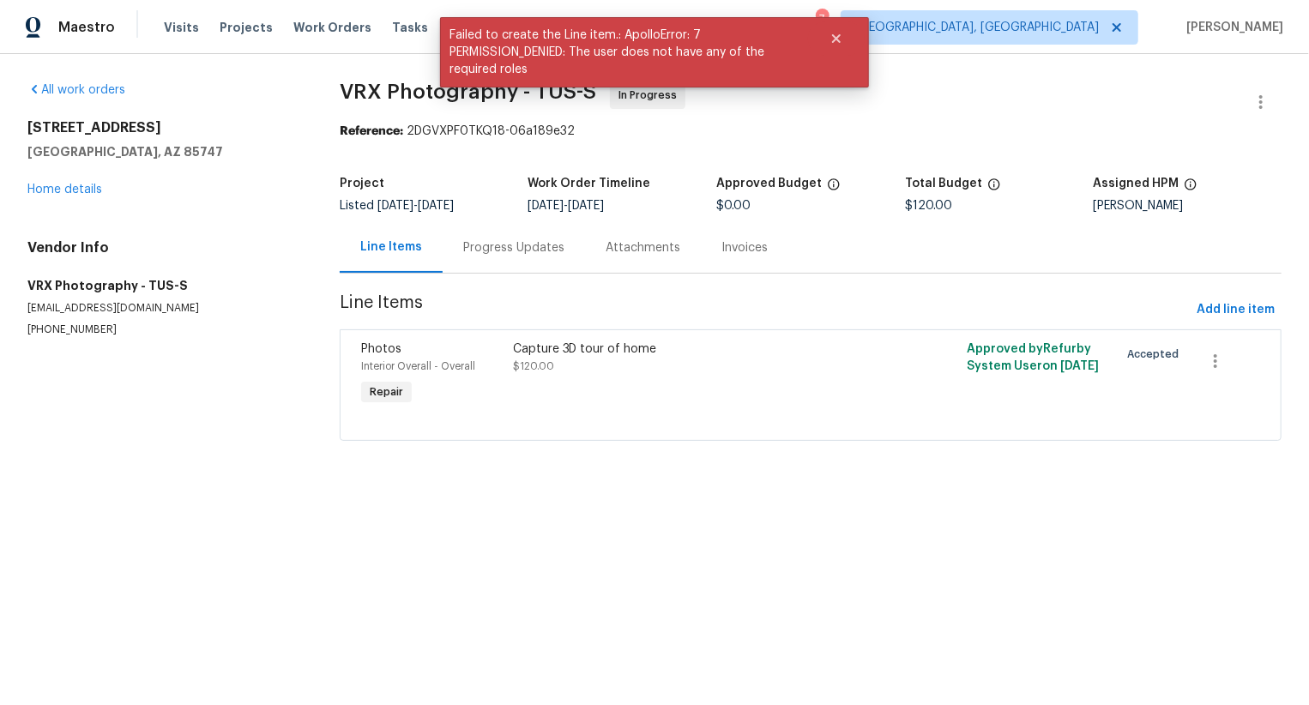
click at [518, 255] on div "Progress Updates" at bounding box center [513, 247] width 101 height 17
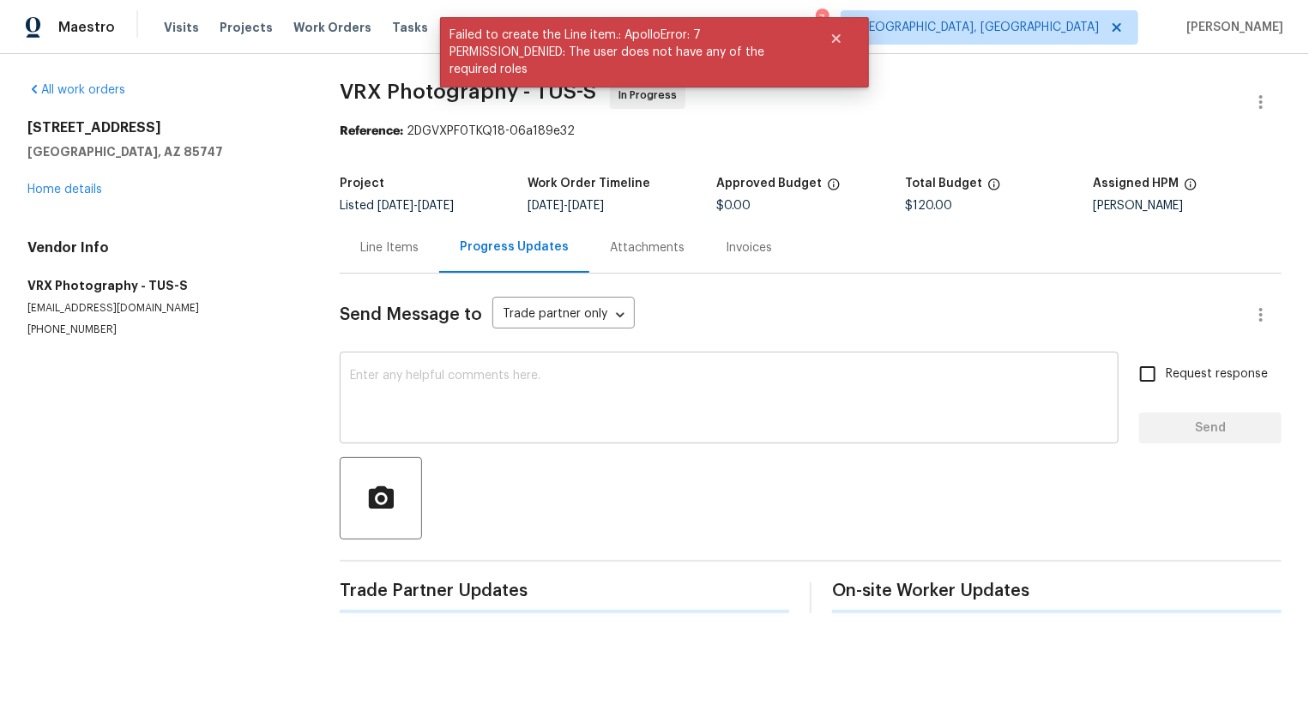
click at [535, 398] on textarea at bounding box center [729, 400] width 758 height 60
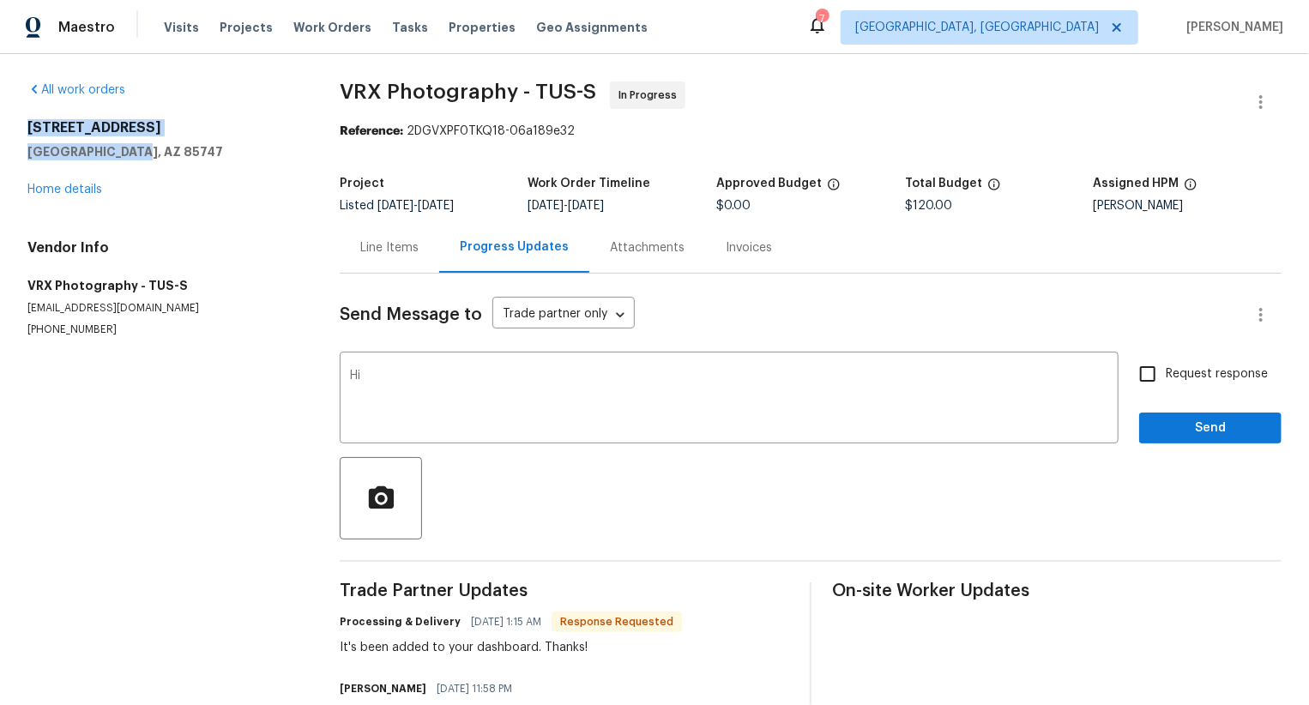
copy div "[STREET_ADDRESS]"
drag, startPoint x: 130, startPoint y: 152, endPoint x: 27, endPoint y: 126, distance: 106.1
click at [27, 126] on div "[STREET_ADDRESS]" at bounding box center [162, 139] width 271 height 41
copy div "[STREET_ADDRESS]"
click at [143, 421] on section "All work orders [STREET_ADDRESS] Home details Vendor Info VRX Photography - TUS…" at bounding box center [162, 420] width 271 height 679
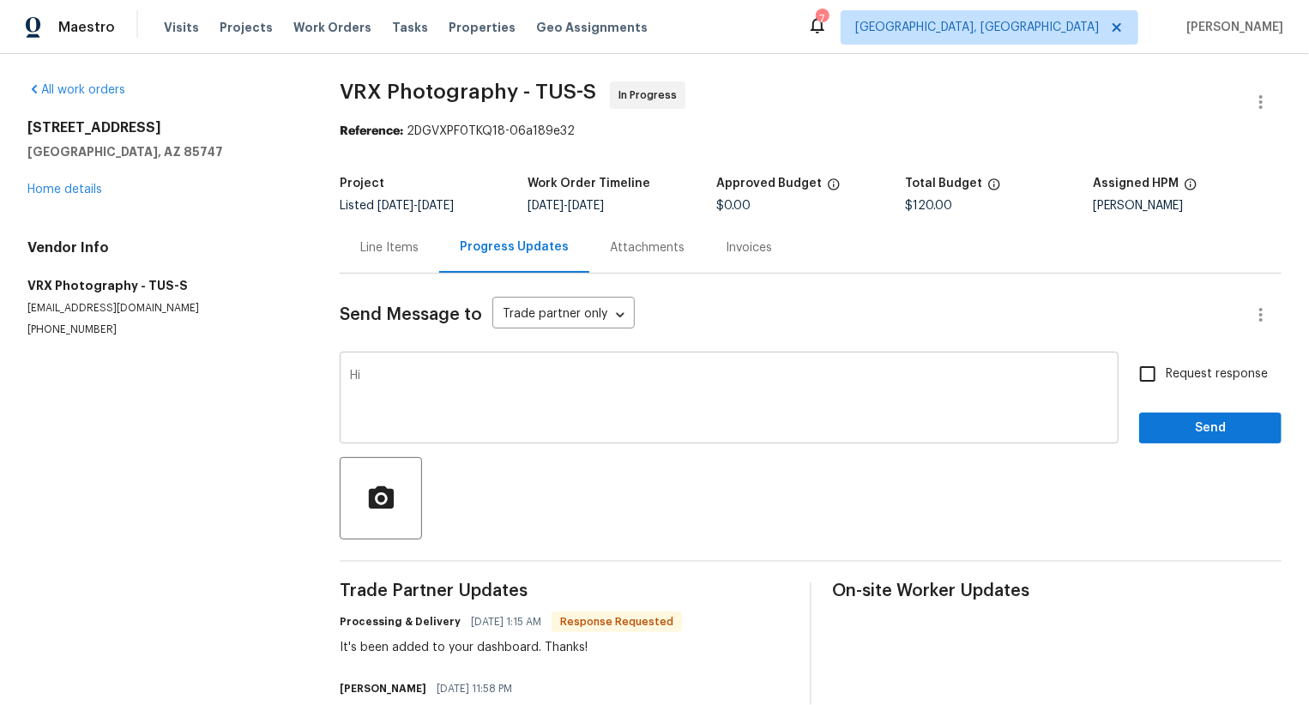
click at [594, 391] on textarea "Hi" at bounding box center [729, 400] width 758 height 60
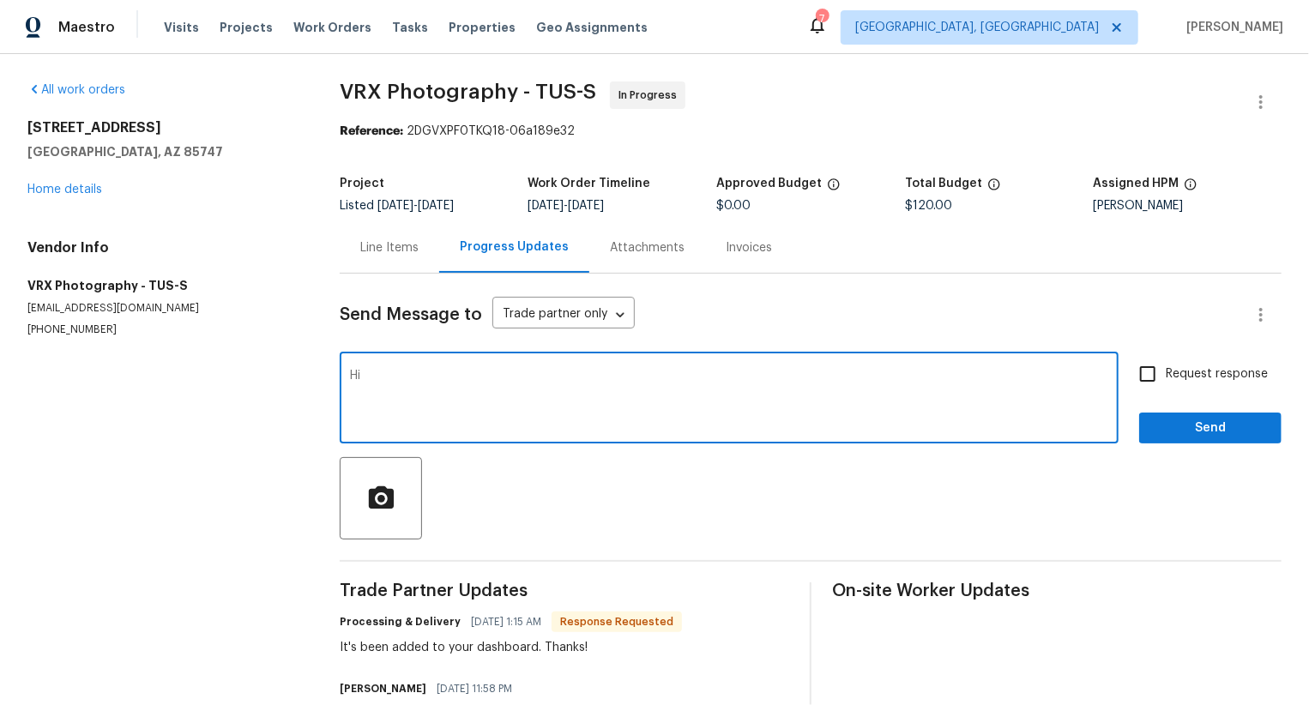
paste textarea "[STREET_ADDRESS]"
type textarea "Hi, team. Kindly add a completion pic here so that the status can be changed to…"
click at [1174, 373] on span "Request response" at bounding box center [1217, 374] width 102 height 18
click at [1166, 373] on input "Request response" at bounding box center [1148, 374] width 36 height 36
checkbox input "true"
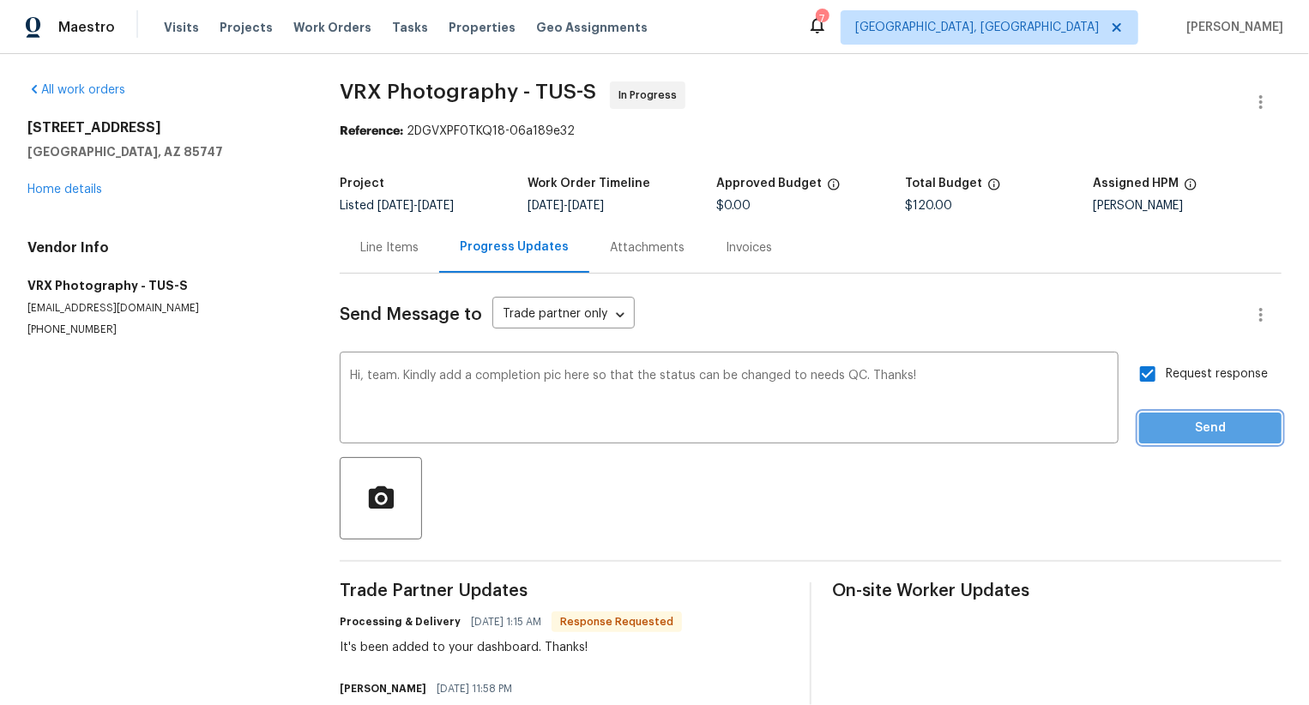
click at [1179, 430] on span "Send" at bounding box center [1210, 428] width 115 height 21
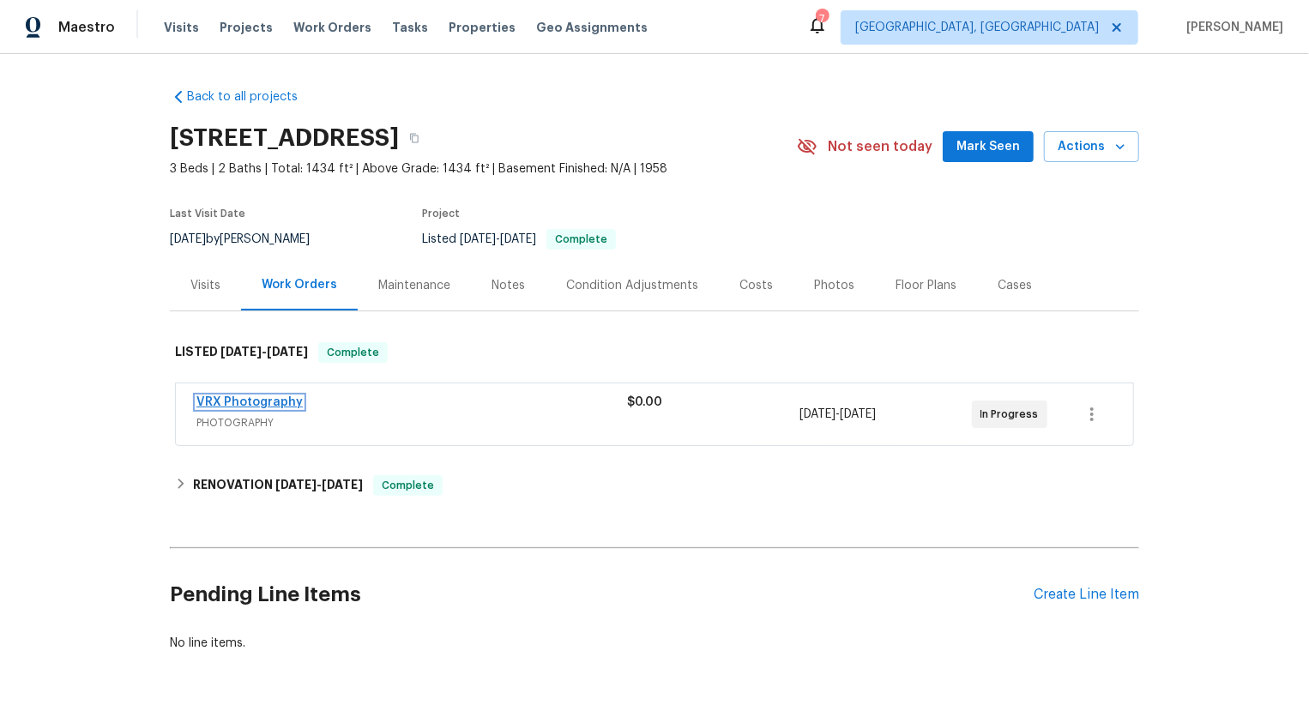
click at [253, 404] on link "VRX Photography" at bounding box center [249, 402] width 106 height 12
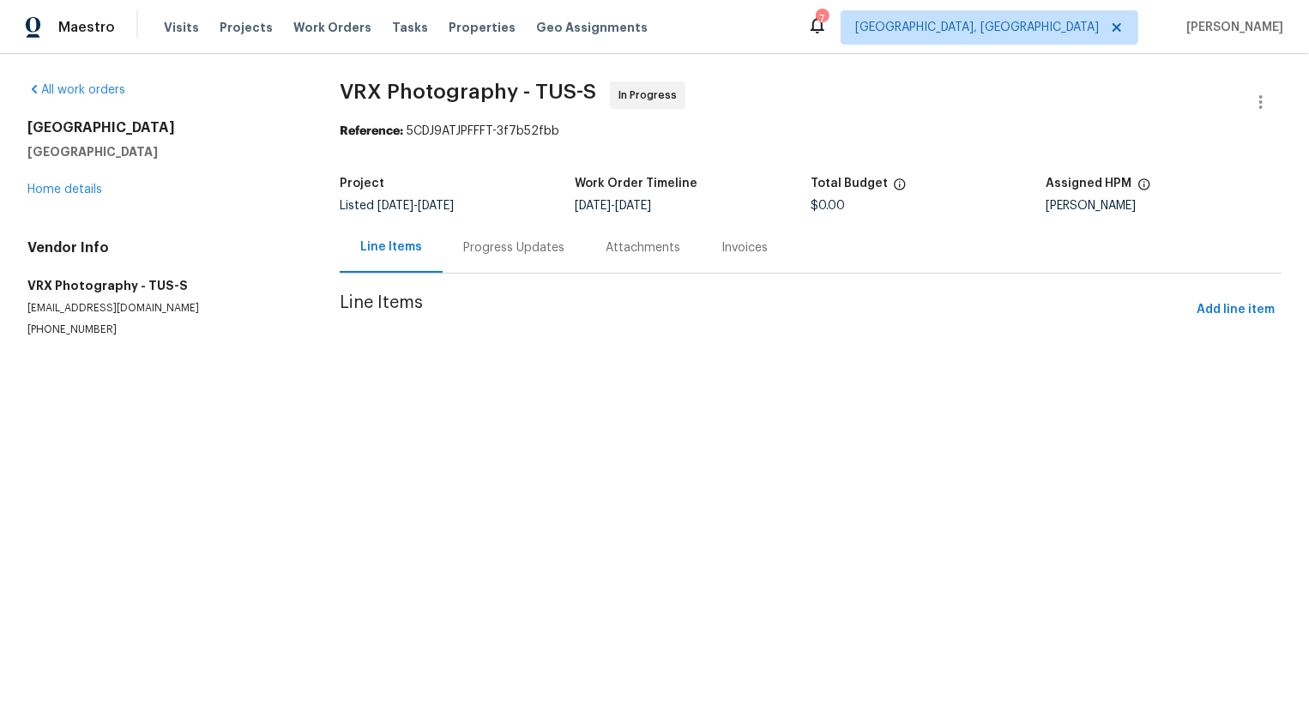
click at [489, 268] on div "Progress Updates" at bounding box center [514, 247] width 142 height 51
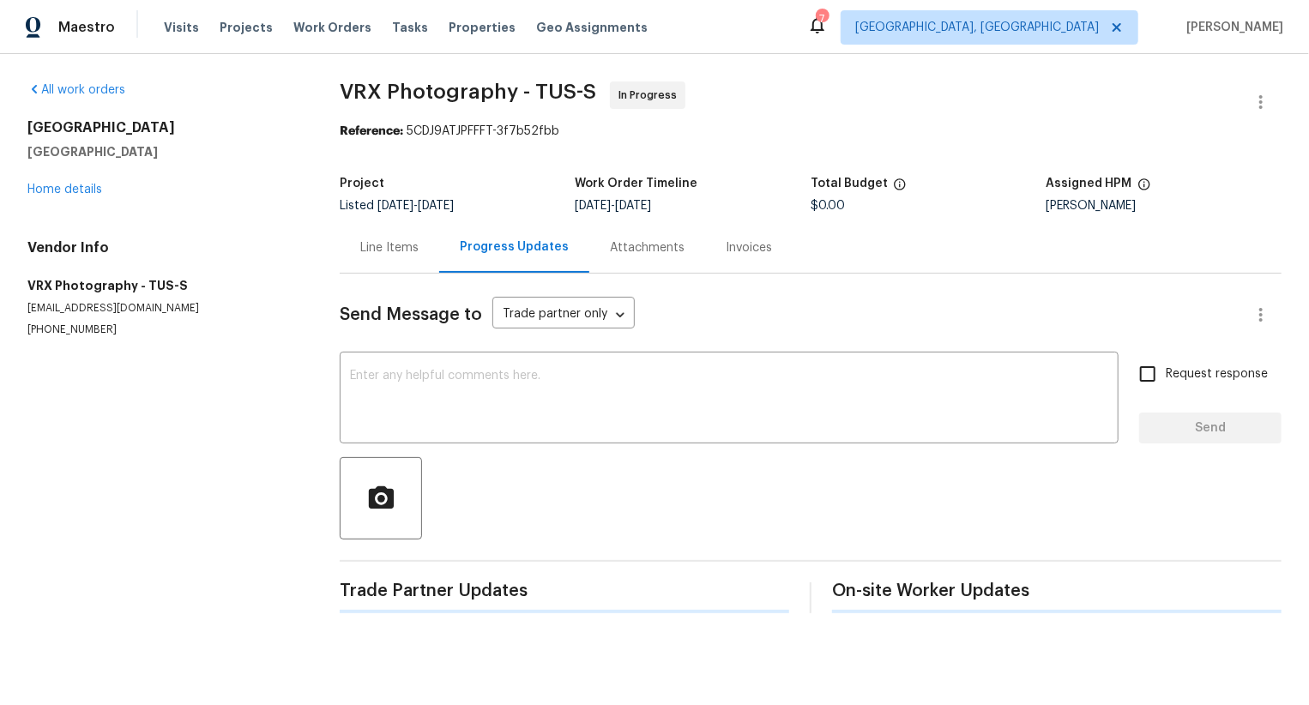
click at [495, 257] on div "Progress Updates" at bounding box center [514, 247] width 150 height 51
click at [407, 247] on div "Line Items" at bounding box center [389, 247] width 58 height 17
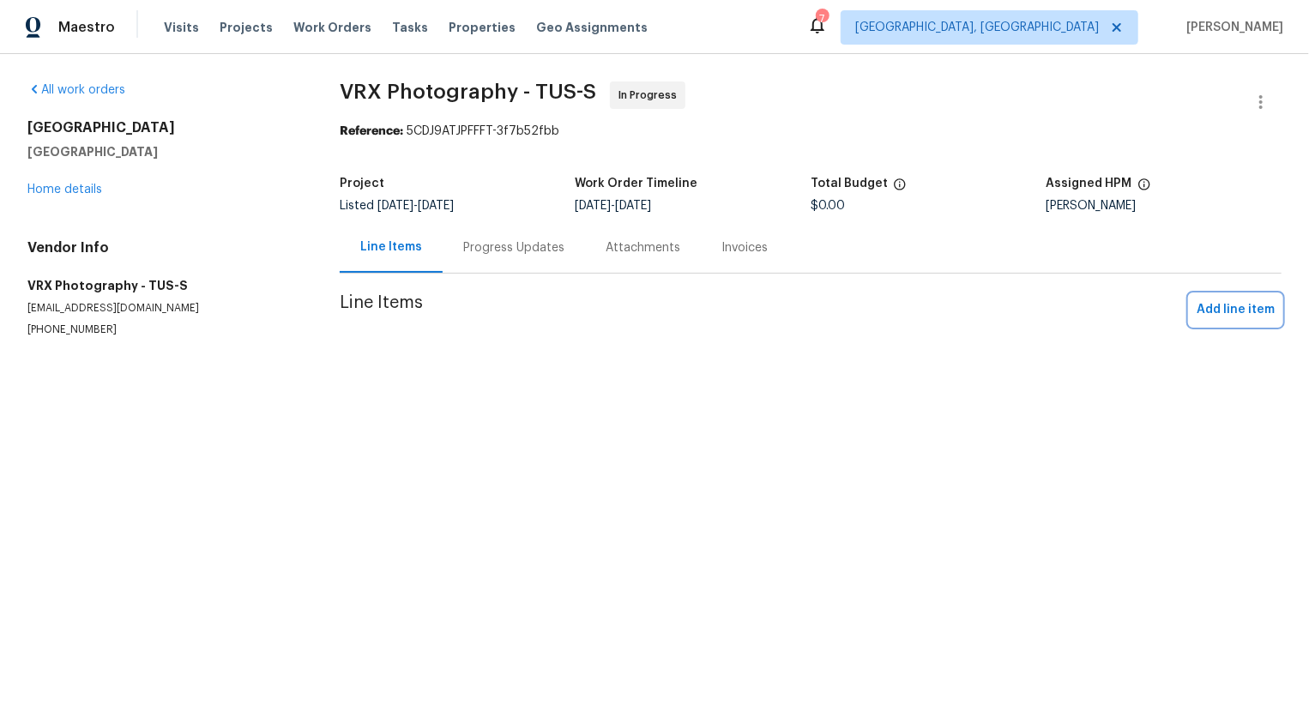
click at [1231, 311] on span "Add line item" at bounding box center [1236, 309] width 78 height 21
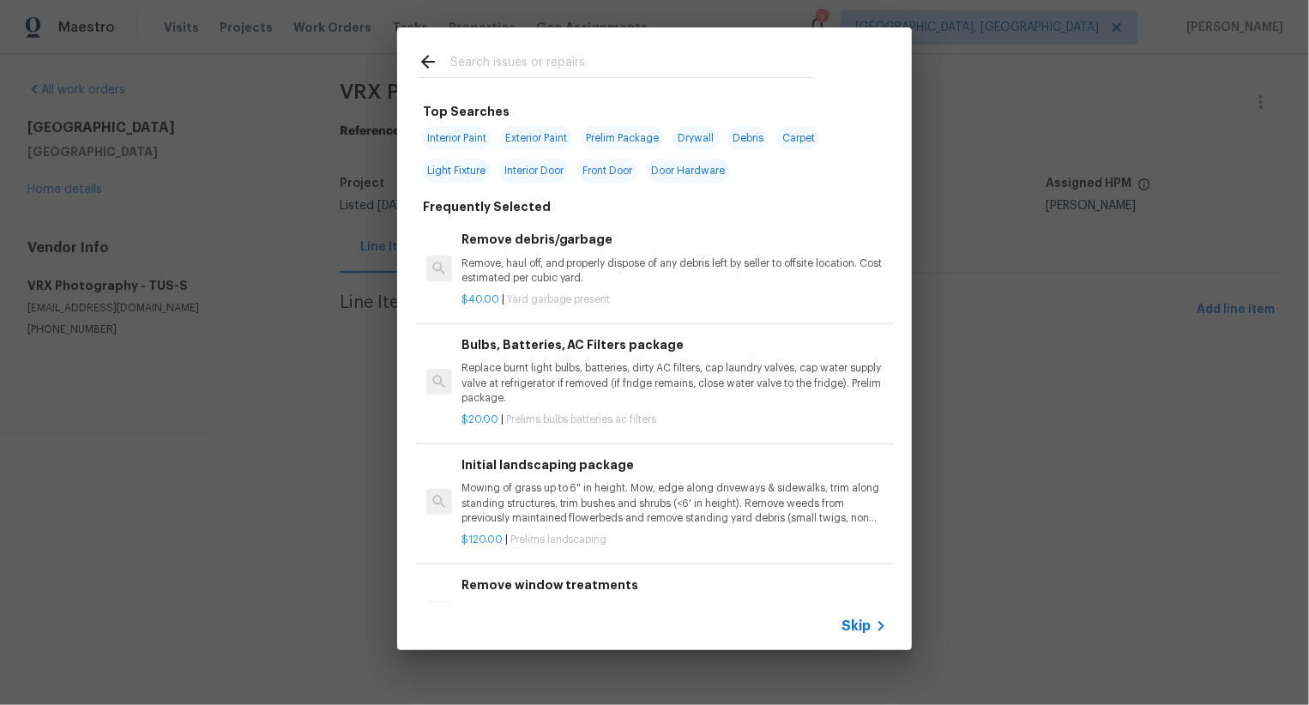
click at [861, 632] on span "Skip" at bounding box center [856, 626] width 29 height 17
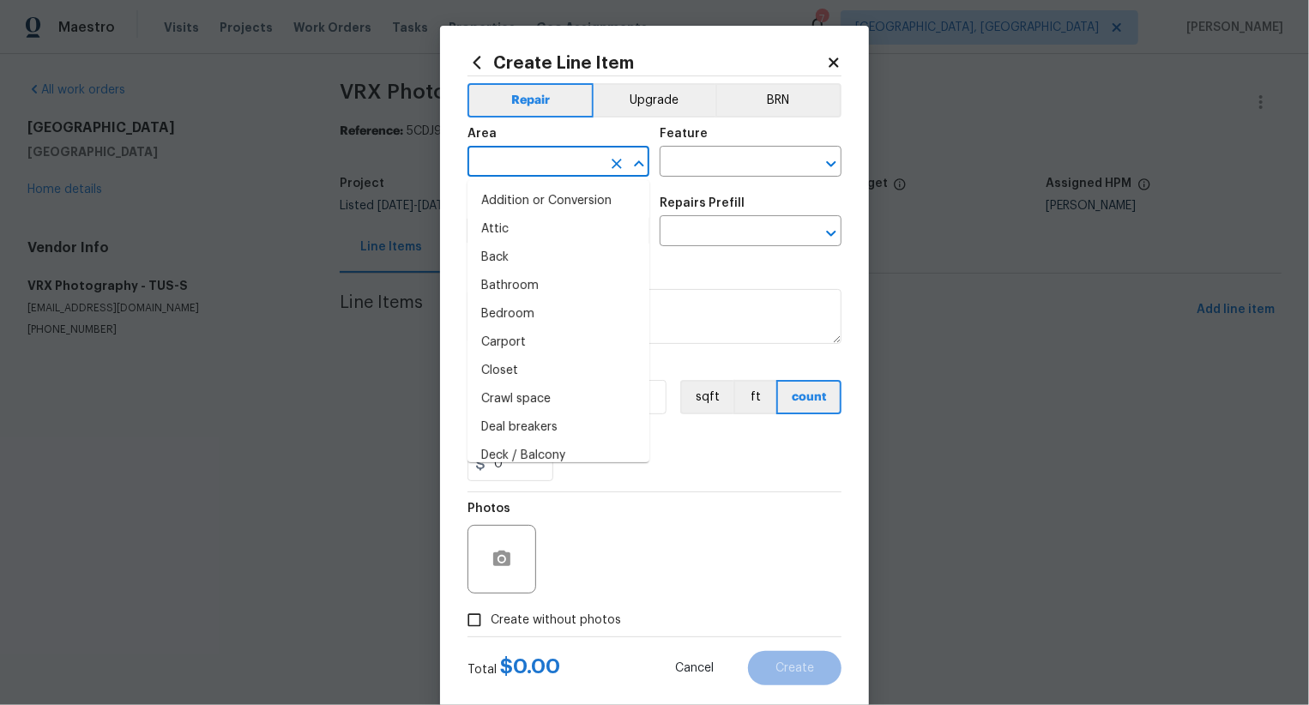
click at [576, 162] on input "text" at bounding box center [535, 163] width 134 height 27
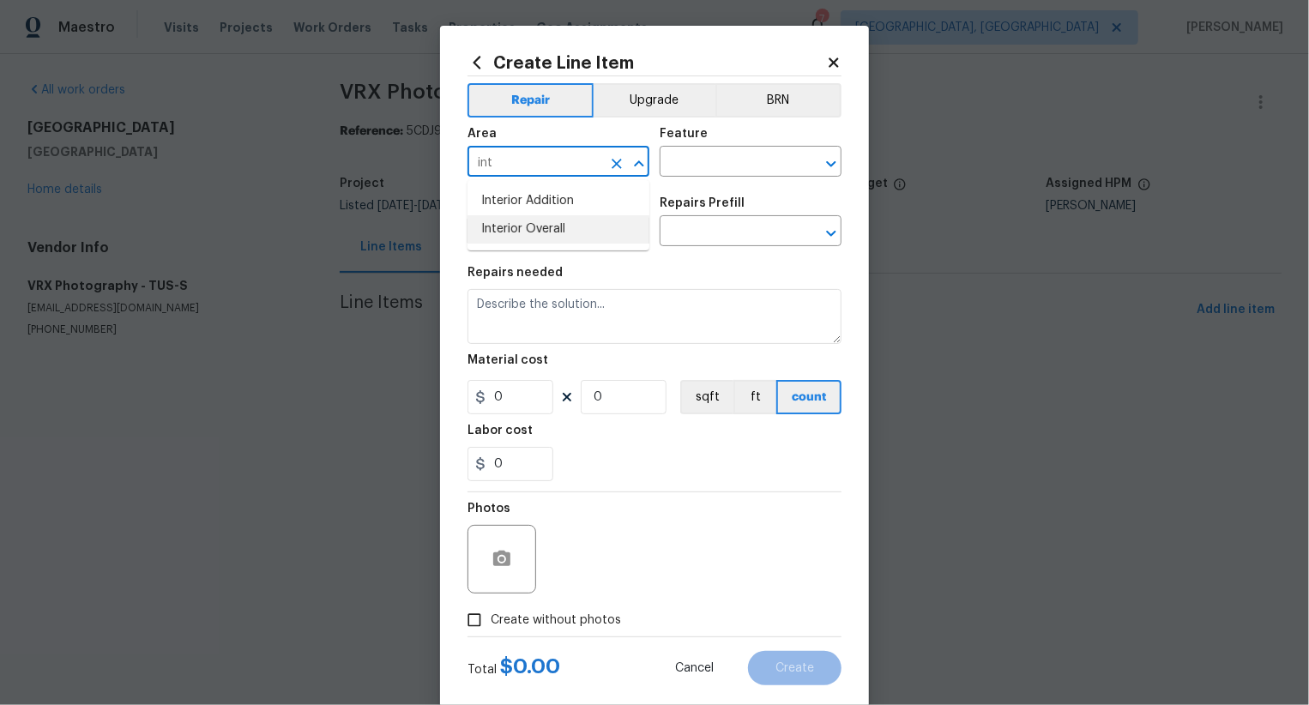
click at [584, 228] on li "Interior Overall" at bounding box center [559, 229] width 182 height 28
type input "Interior Overall"
click at [704, 172] on input "text" at bounding box center [727, 163] width 134 height 27
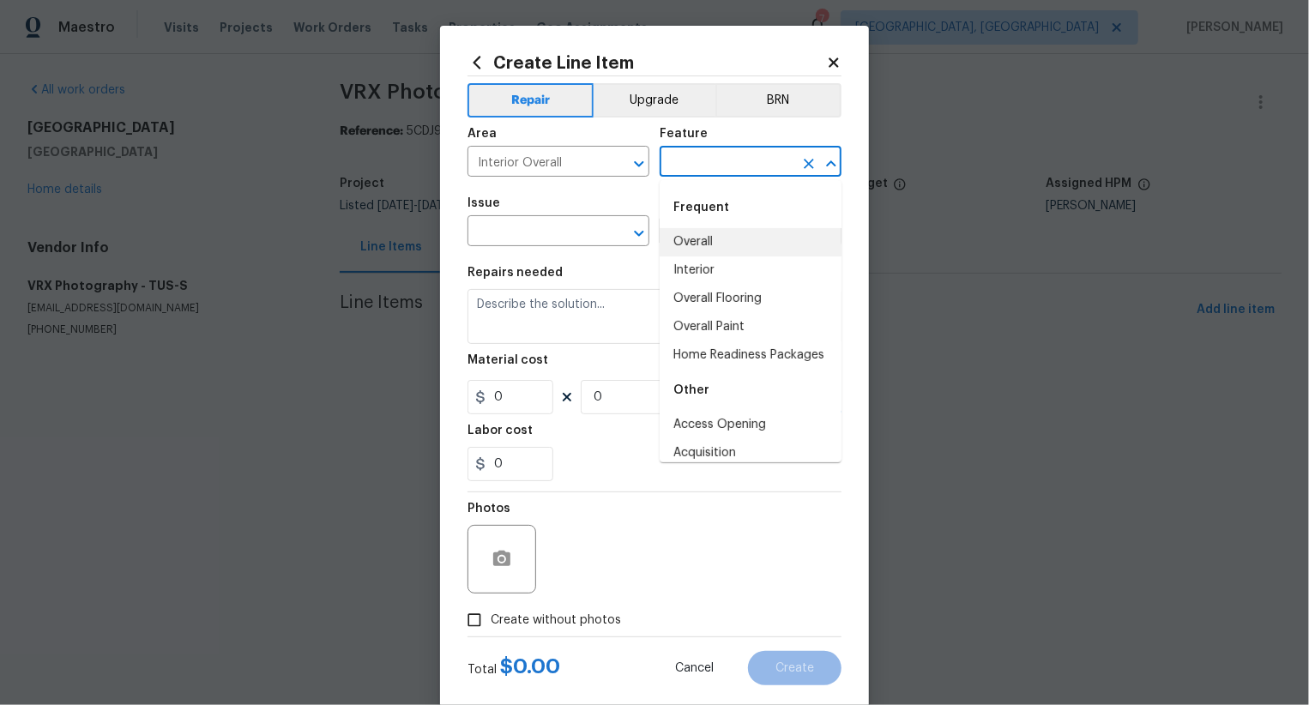
click at [704, 237] on li "Overall" at bounding box center [751, 242] width 182 height 28
type input "Overall"
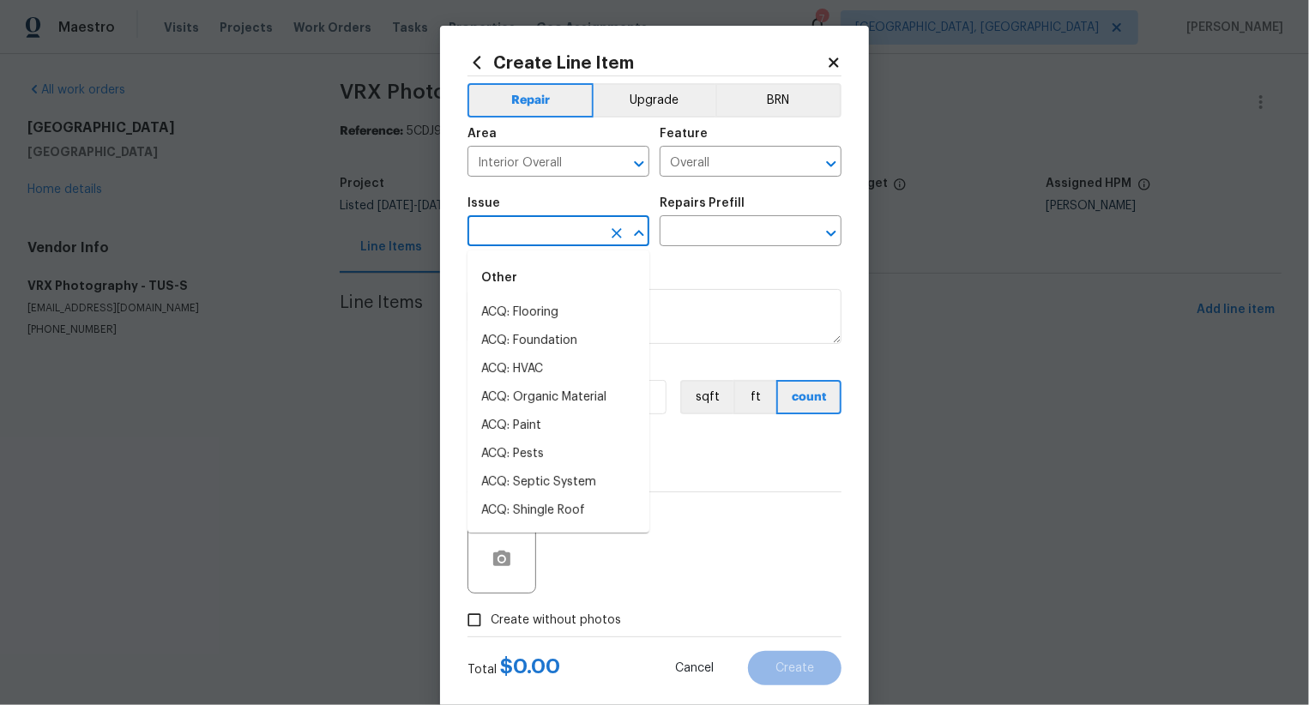
click at [561, 237] on input "text" at bounding box center [535, 233] width 134 height 27
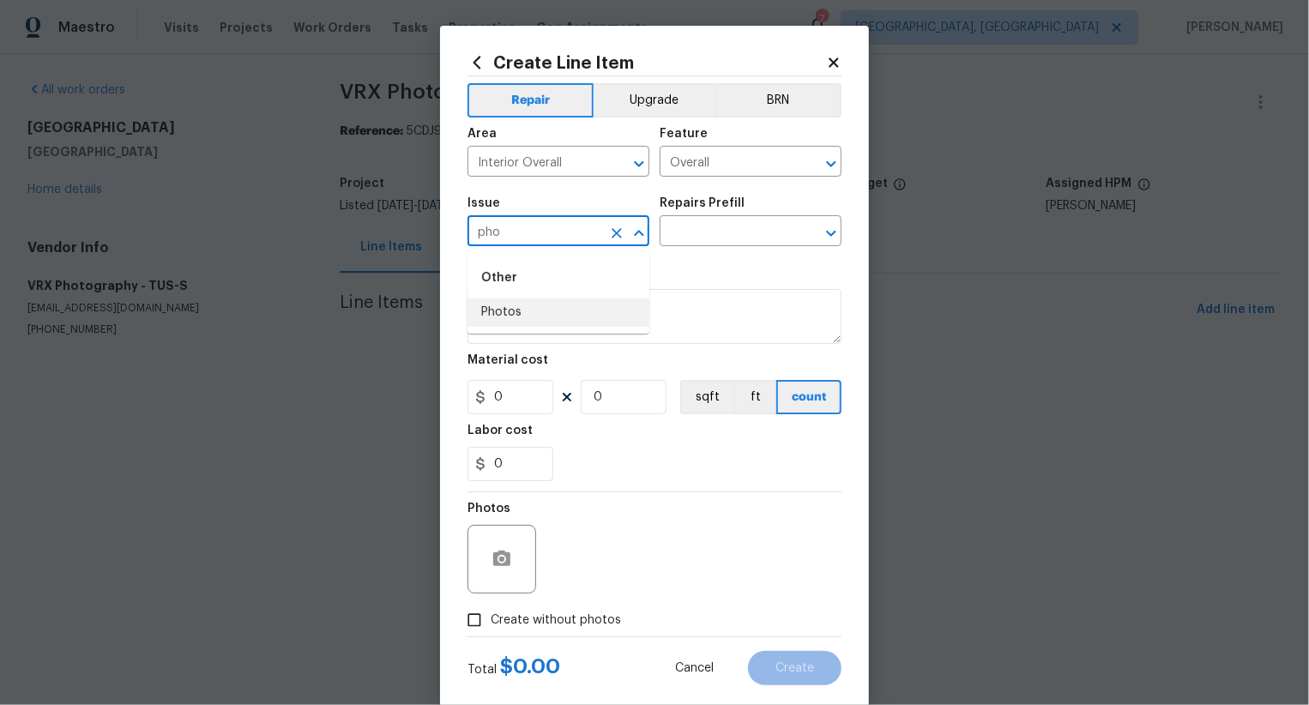
click at [548, 321] on li "Photos" at bounding box center [559, 313] width 182 height 28
type input "Photos"
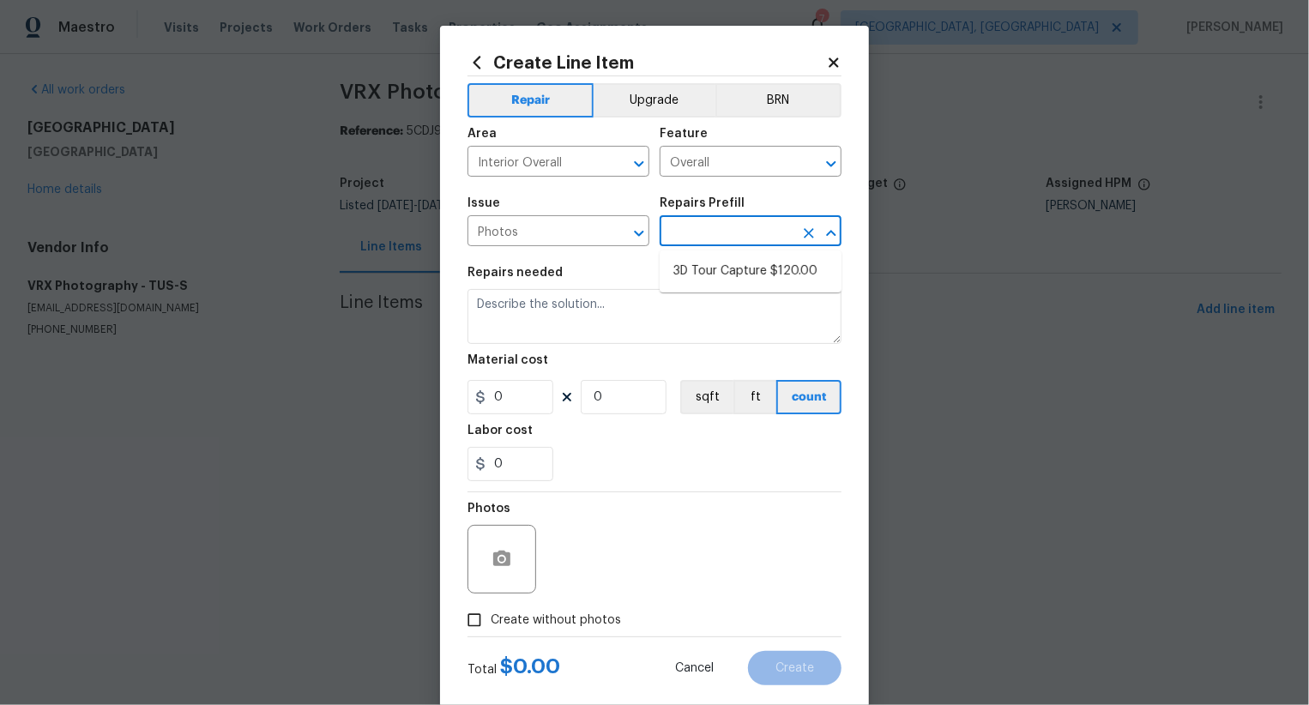
click at [709, 238] on input "text" at bounding box center [727, 233] width 134 height 27
click at [727, 277] on li "3D Tour Capture $120.00" at bounding box center [751, 271] width 182 height 28
type input "3D Tour Capture $120.00"
type textarea "Capture 3D tour of home"
type input "120"
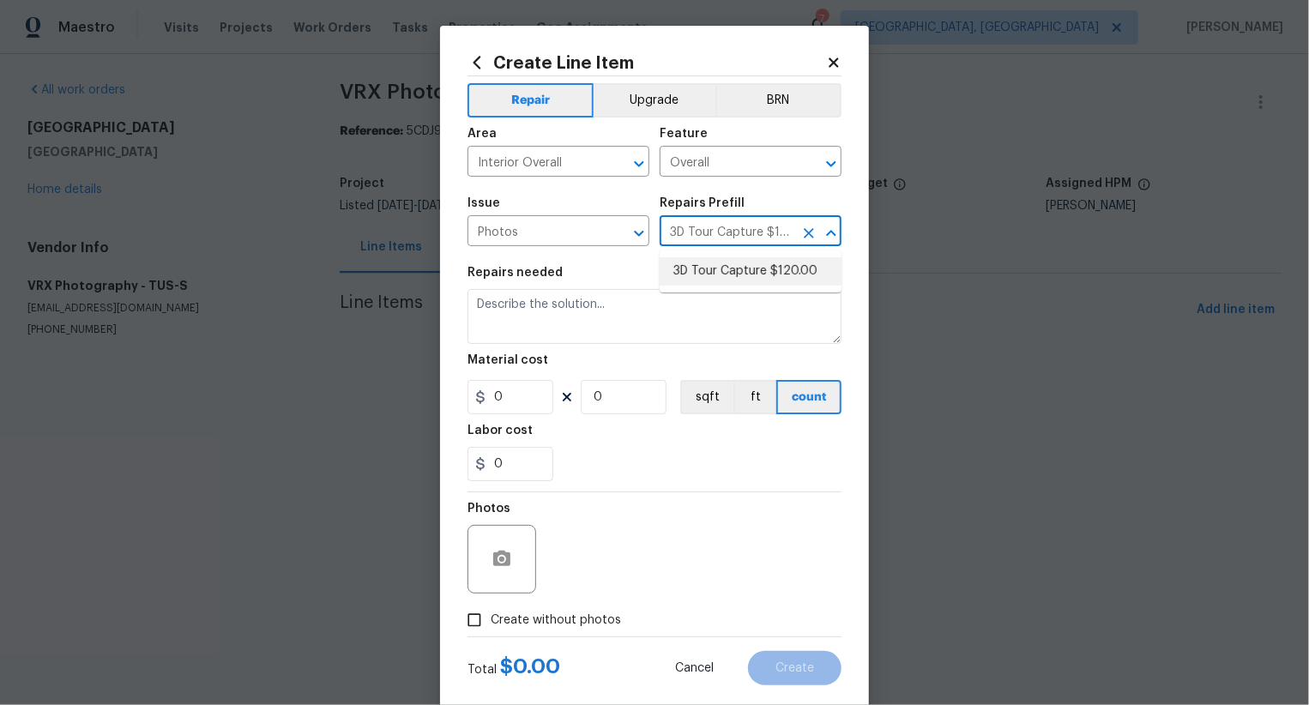
type input "1"
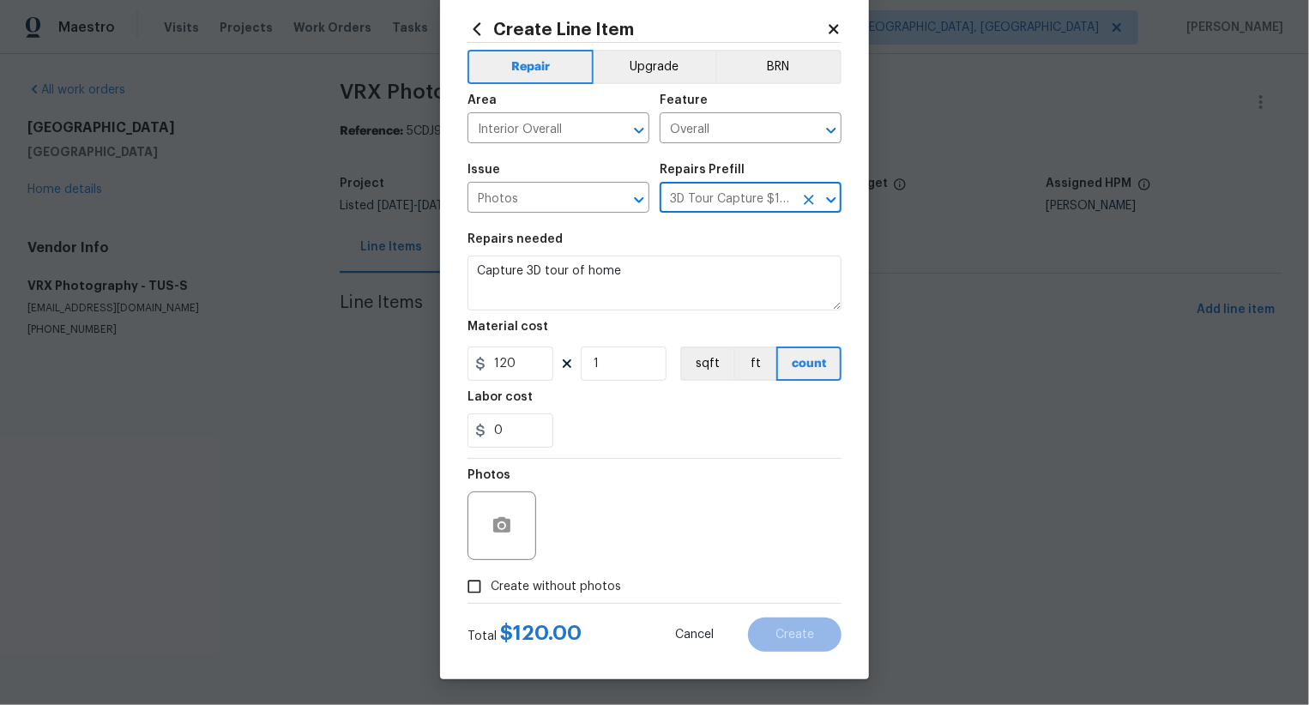
click at [579, 580] on span "Create without photos" at bounding box center [556, 587] width 130 height 18
click at [491, 580] on input "Create without photos" at bounding box center [474, 586] width 33 height 33
checkbox input "true"
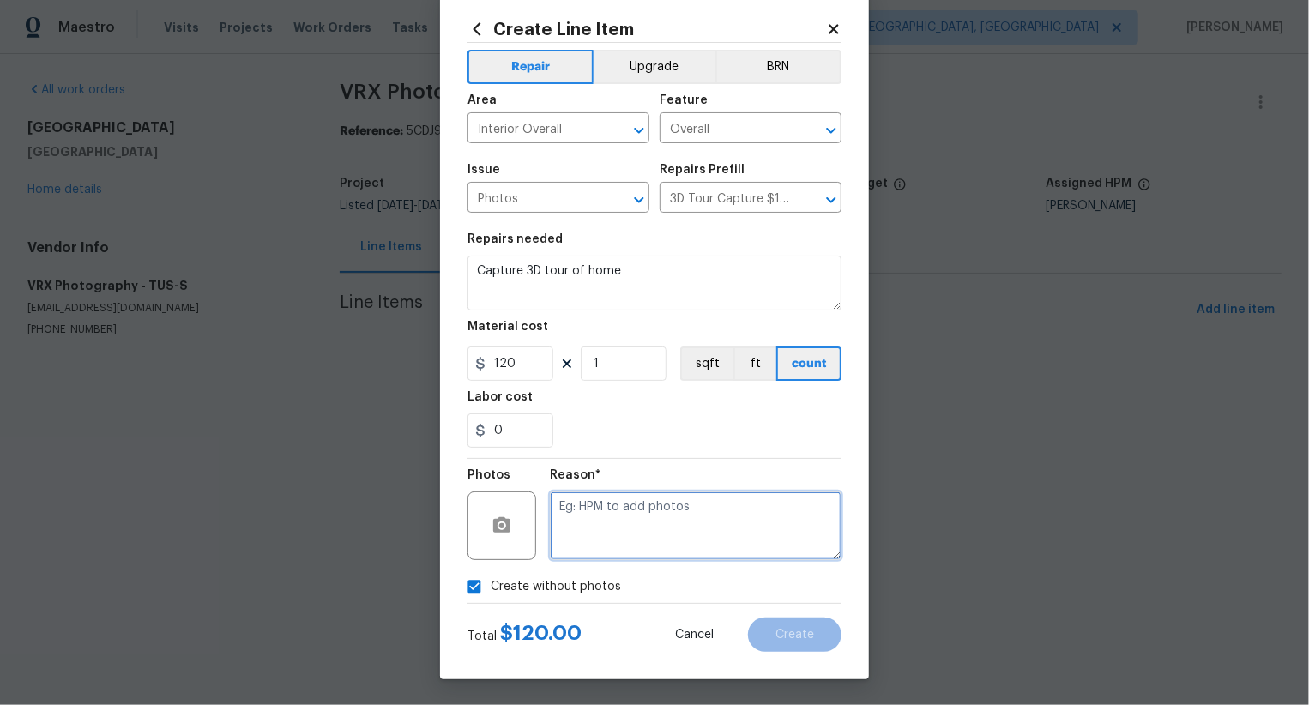
click at [645, 495] on textarea at bounding box center [696, 526] width 292 height 69
type textarea ".."
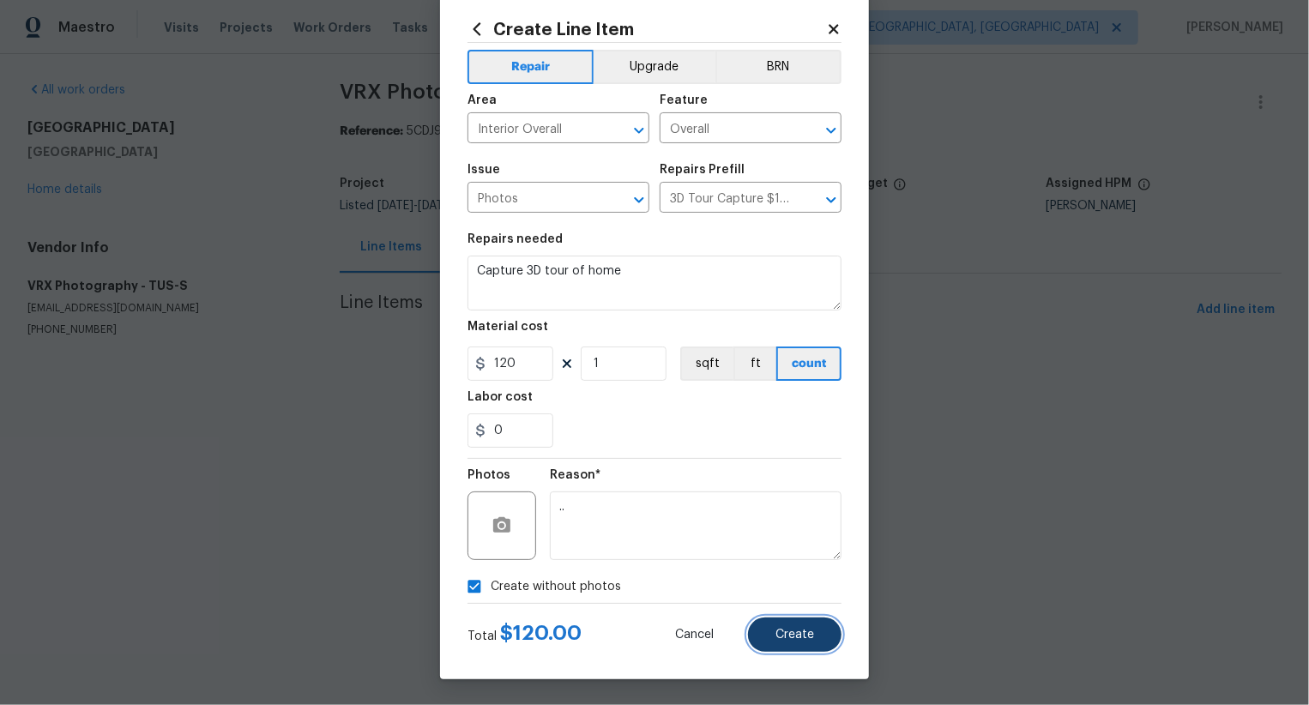
click at [803, 637] on span "Create" at bounding box center [794, 635] width 39 height 13
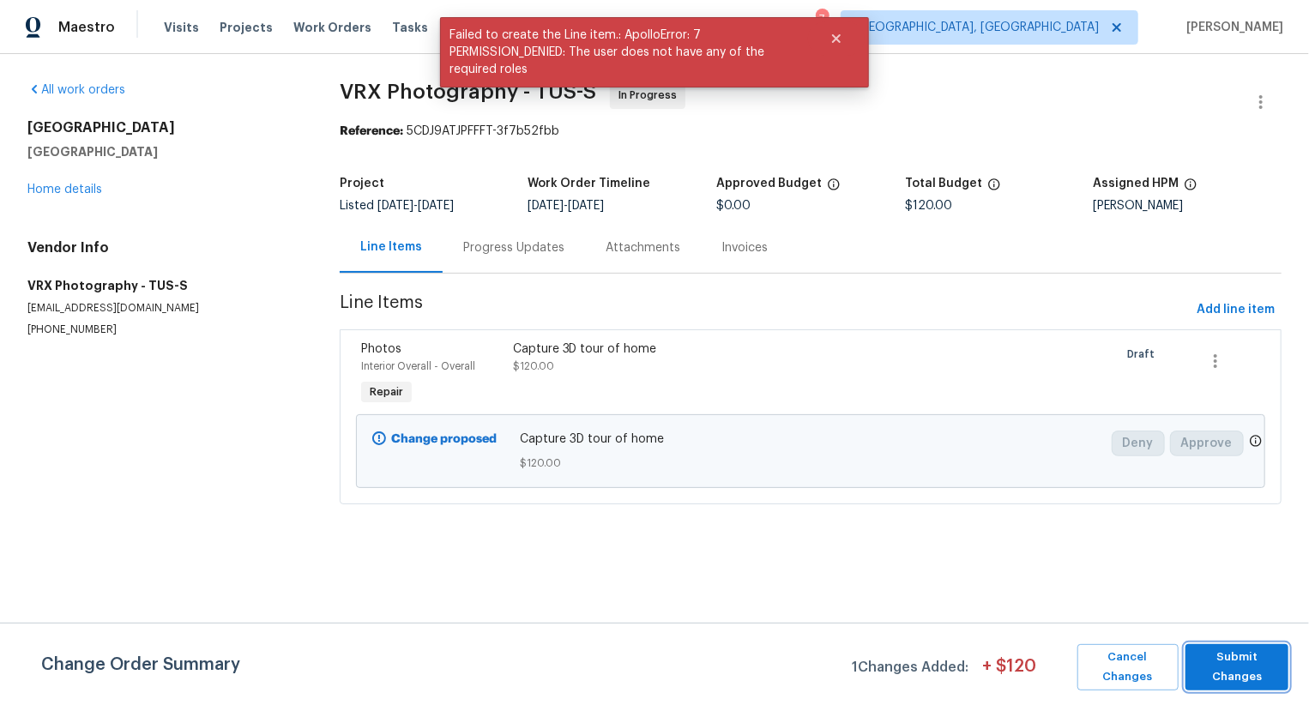
click at [1249, 673] on span "Submit Changes" at bounding box center [1237, 667] width 86 height 39
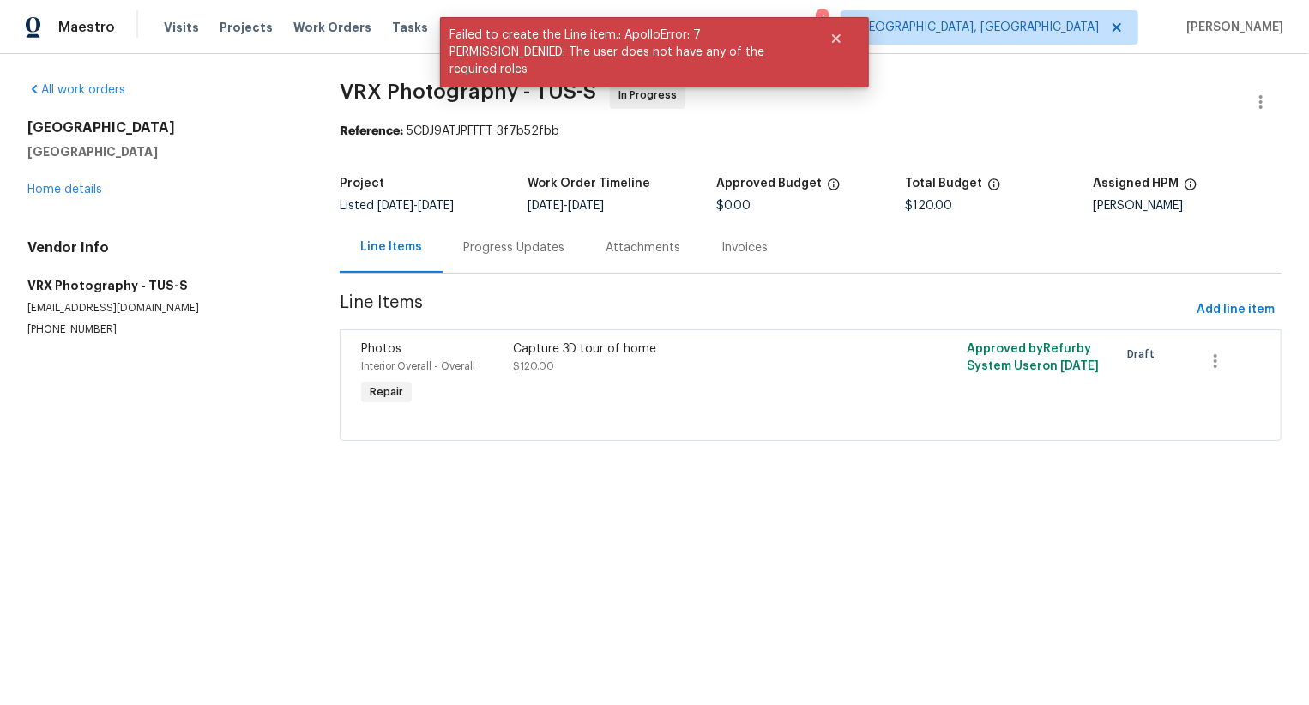
click at [536, 247] on div "Progress Updates" at bounding box center [513, 247] width 101 height 17
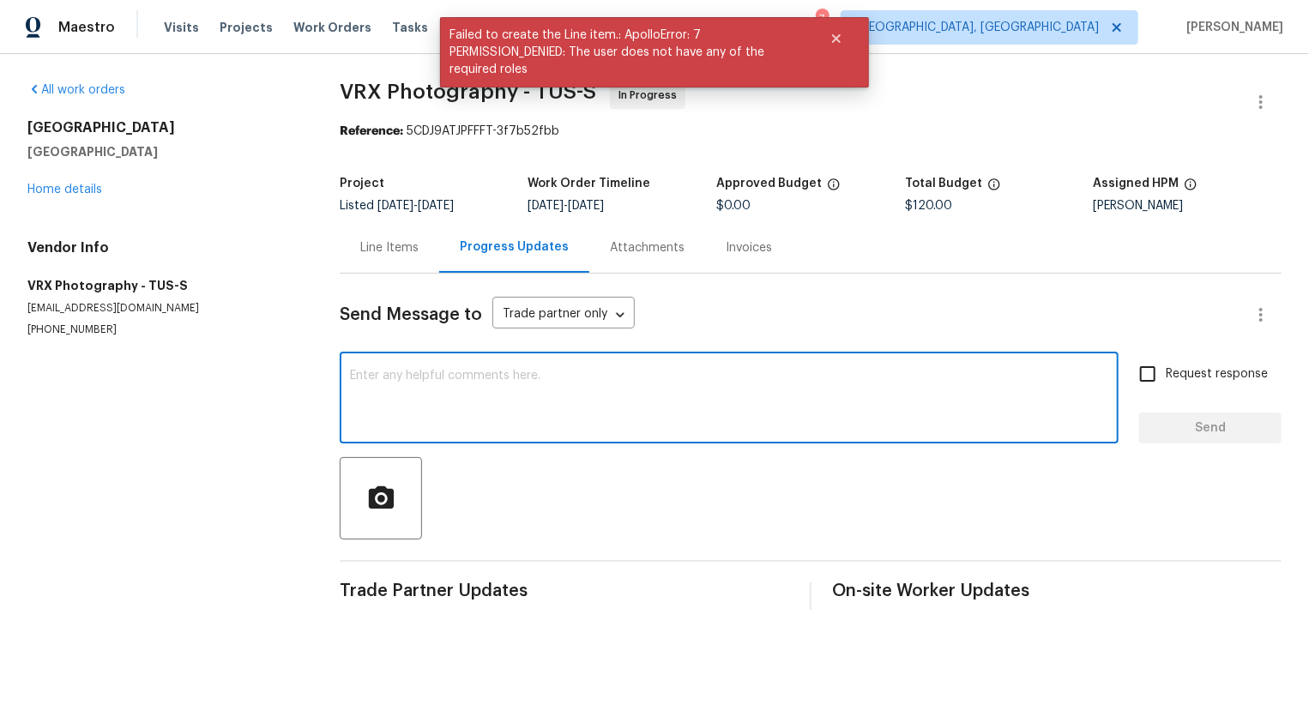
click at [546, 395] on textarea at bounding box center [729, 400] width 758 height 60
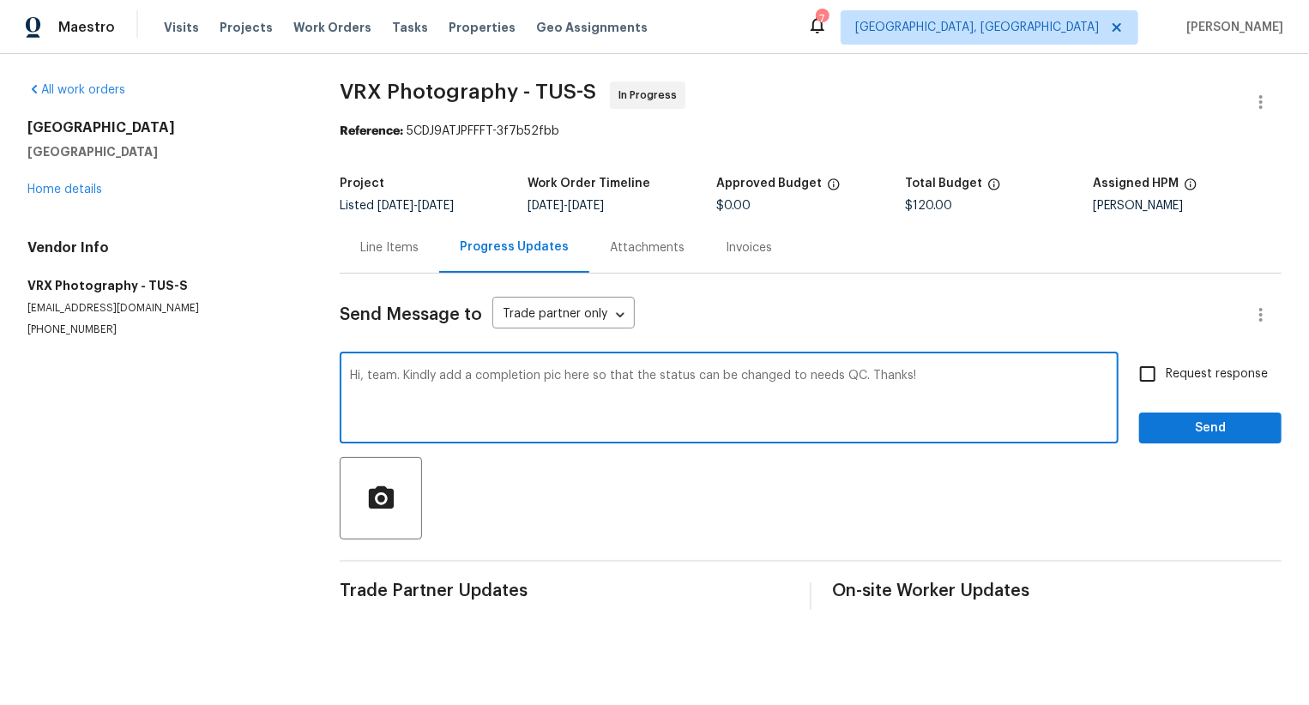
type textarea "Hi, team. Kindly add a completion pic here so that the status can be changed to…"
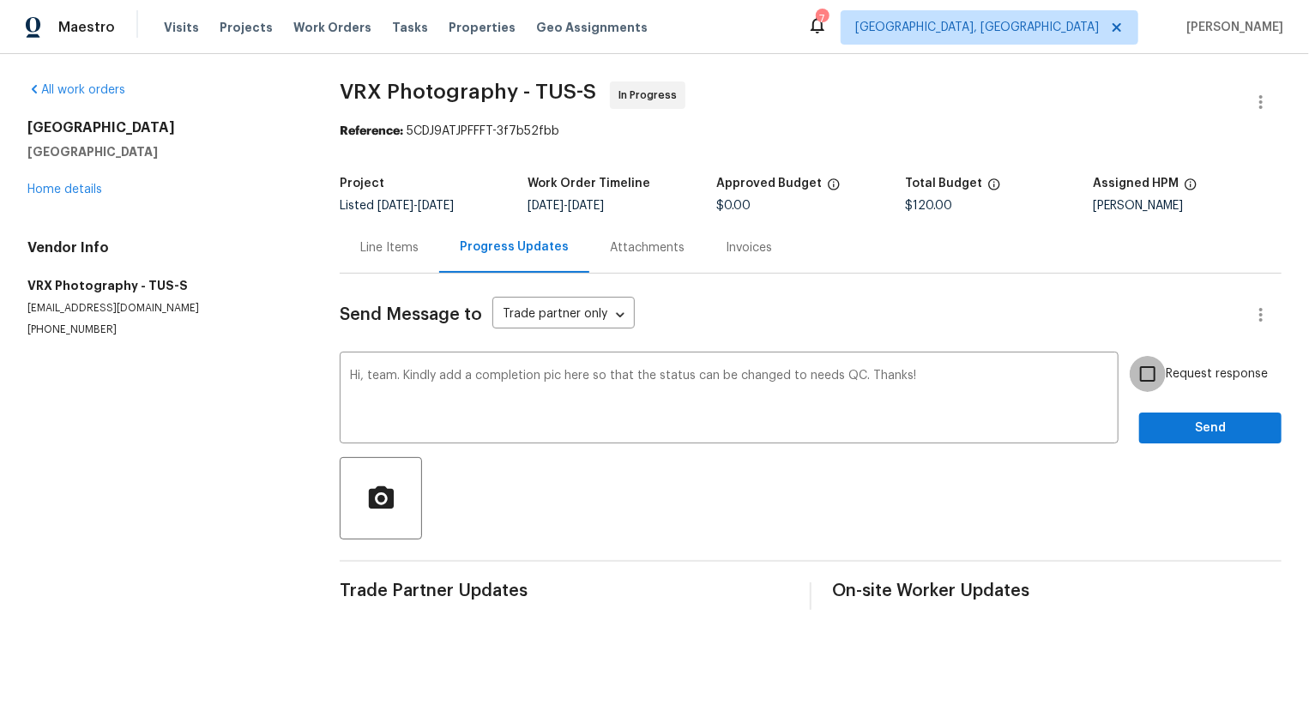
click at [1152, 387] on input "Request response" at bounding box center [1148, 374] width 36 height 36
checkbox input "true"
click at [1176, 450] on div "Send Message to Trade partner only Trade partner only ​ Hi, team. Kindly add a …" at bounding box center [811, 442] width 942 height 336
click at [1194, 443] on button "Send" at bounding box center [1210, 429] width 142 height 32
